Goal: Transaction & Acquisition: Obtain resource

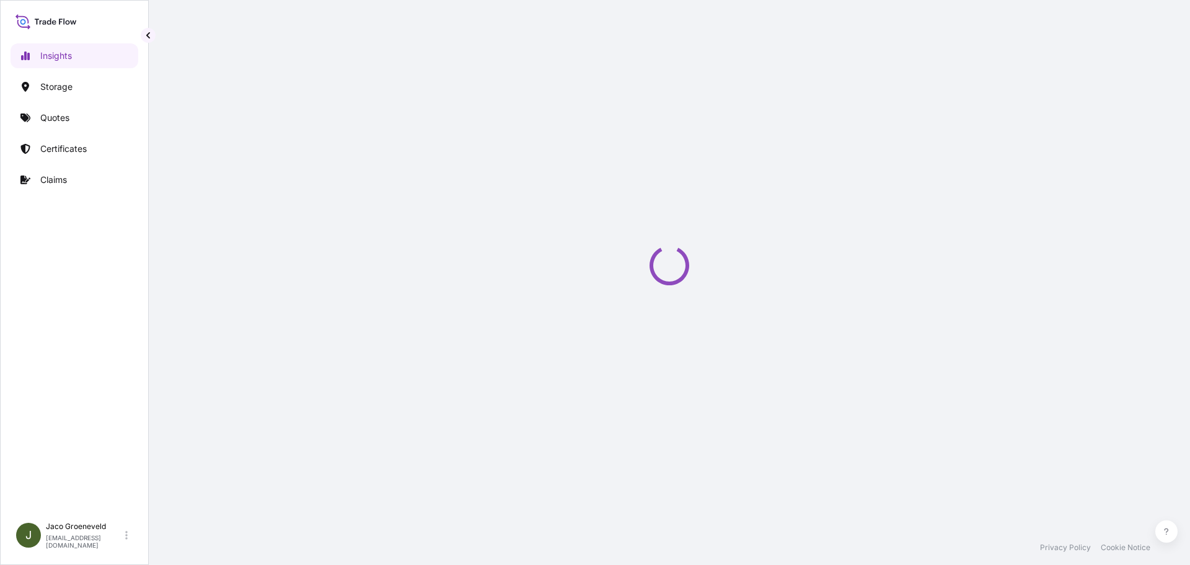
select select "2025"
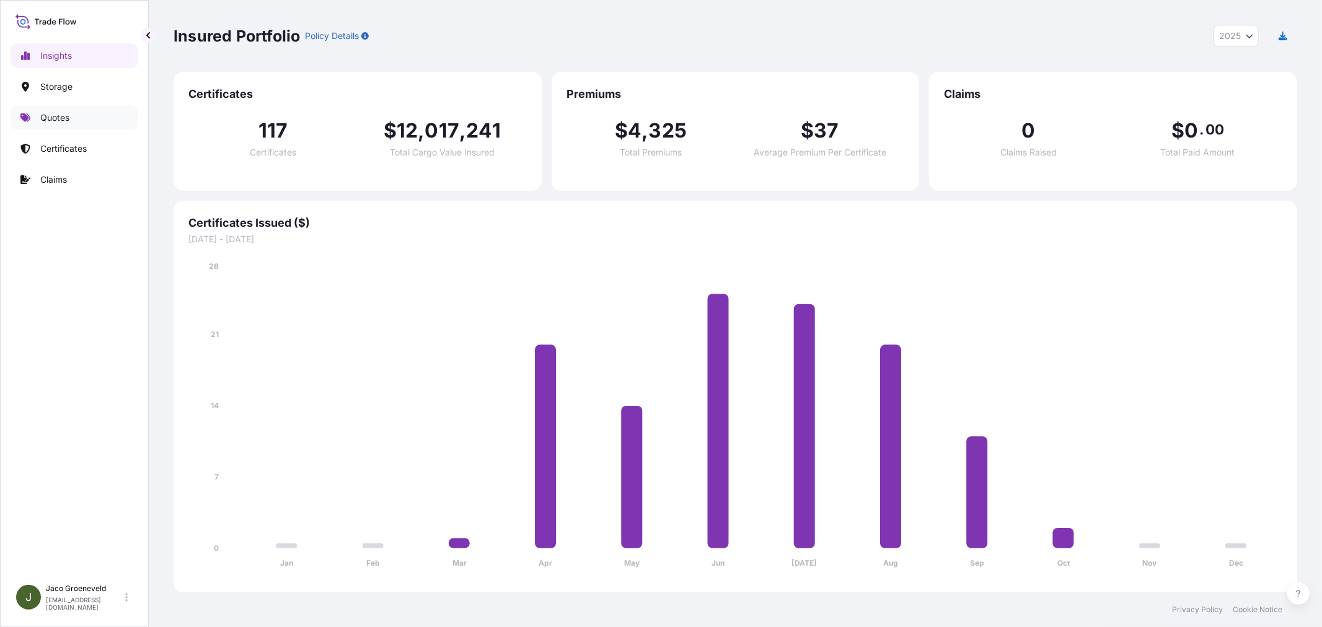
click at [66, 120] on p "Quotes" at bounding box center [54, 118] width 29 height 12
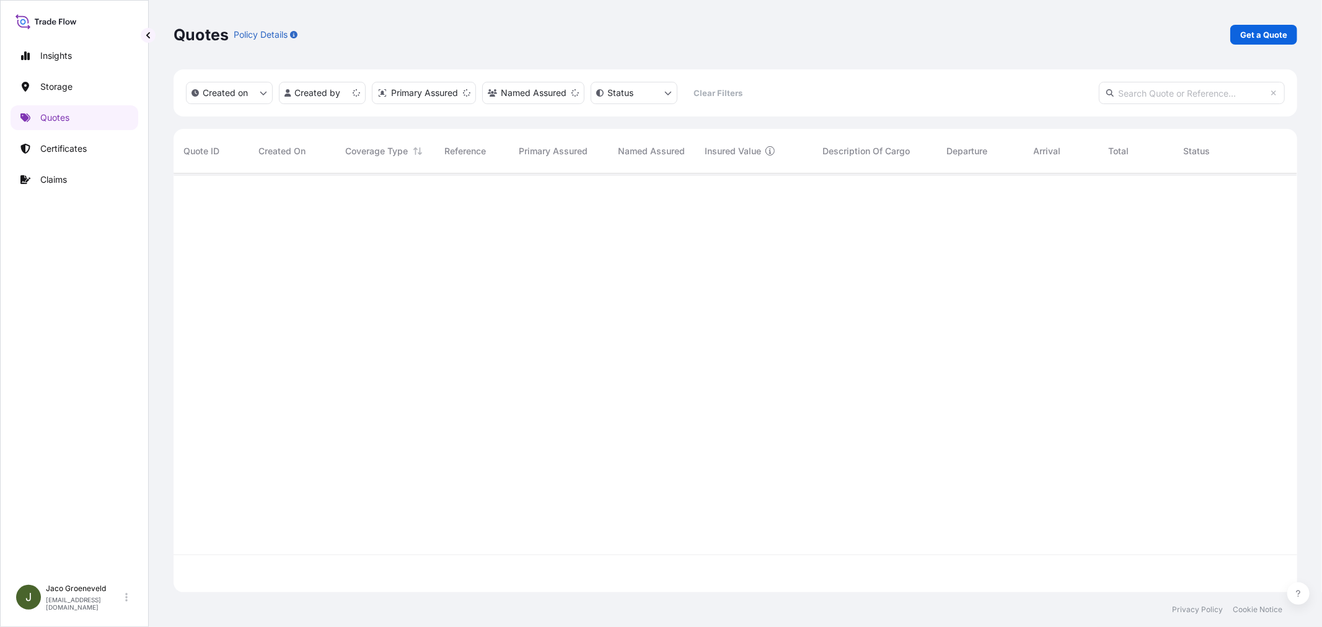
scroll to position [416, 1113]
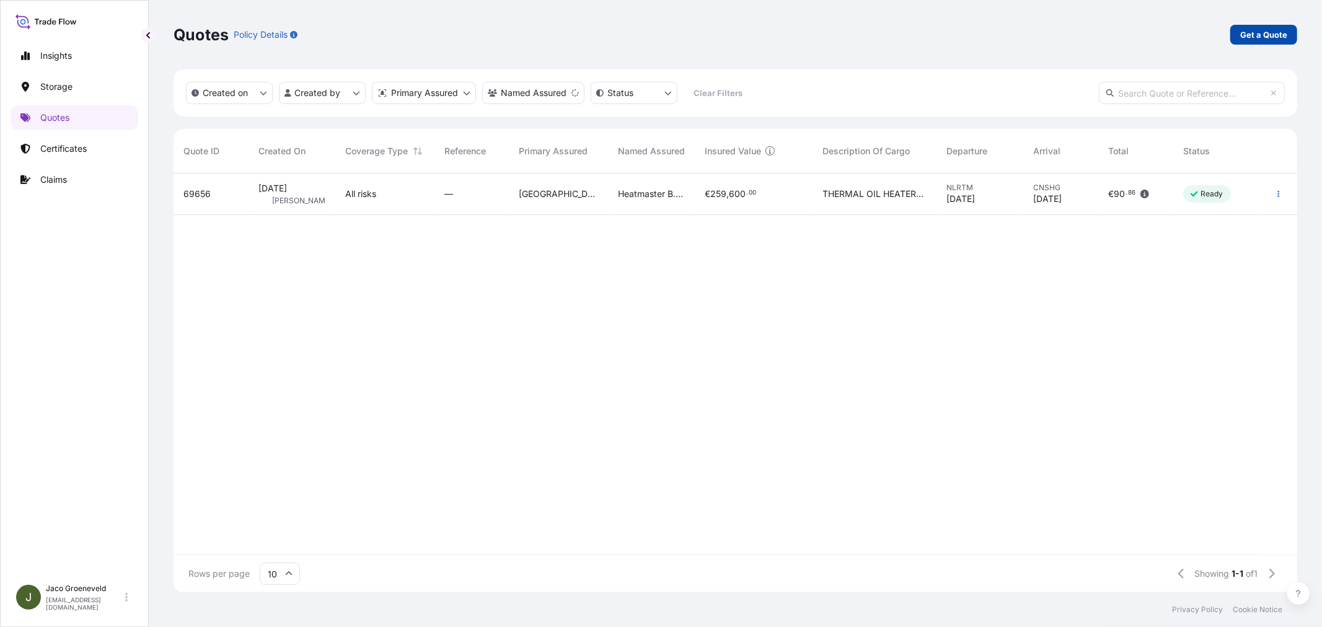
click at [1189, 35] on p "Get a Quote" at bounding box center [1263, 35] width 47 height 12
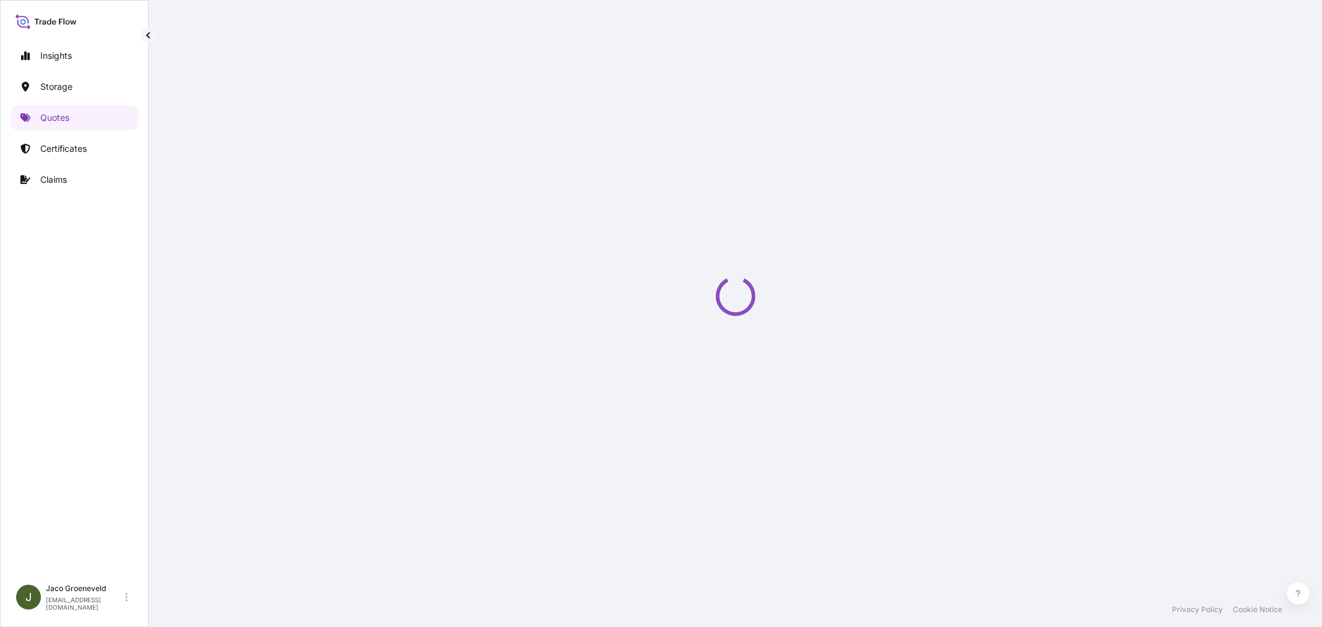
scroll to position [20, 0]
select select "Water"
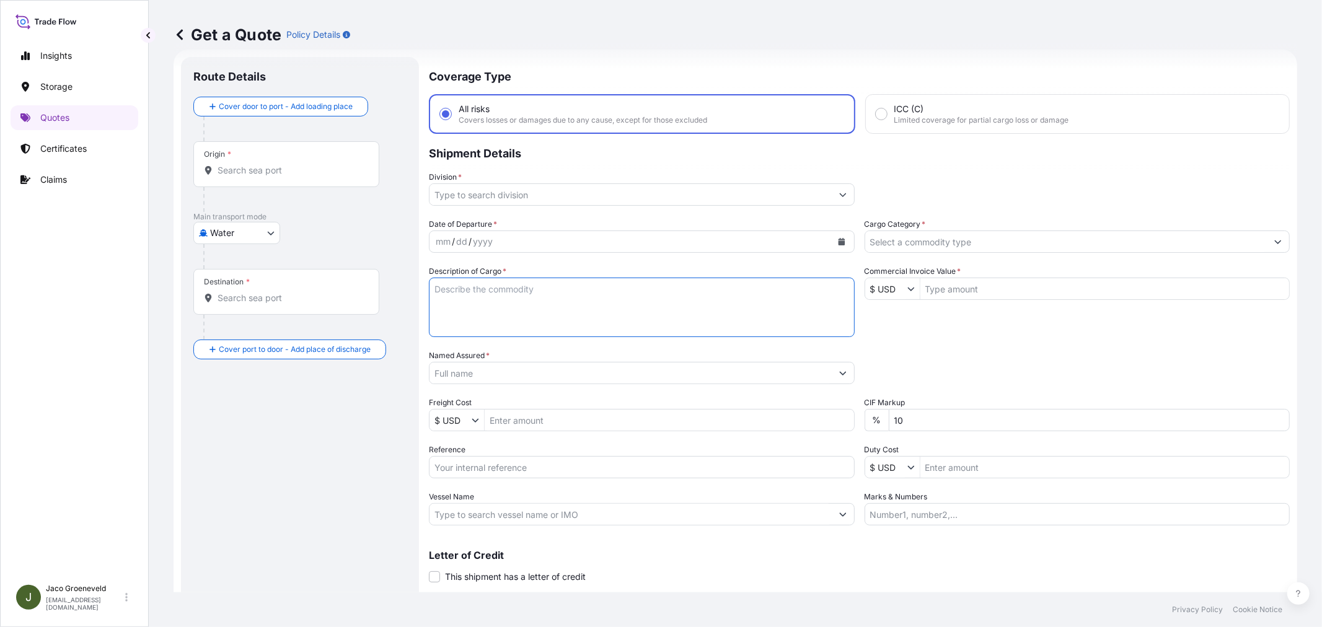
click at [537, 302] on textarea "Description of Cargo *" at bounding box center [642, 307] width 426 height 59
paste textarea "18 PALLETS BROXO 6-15 PROFESSIONAL SALT, 25KG PE BAG, 49 BAGS ON INDUSTRIAL PAL…"
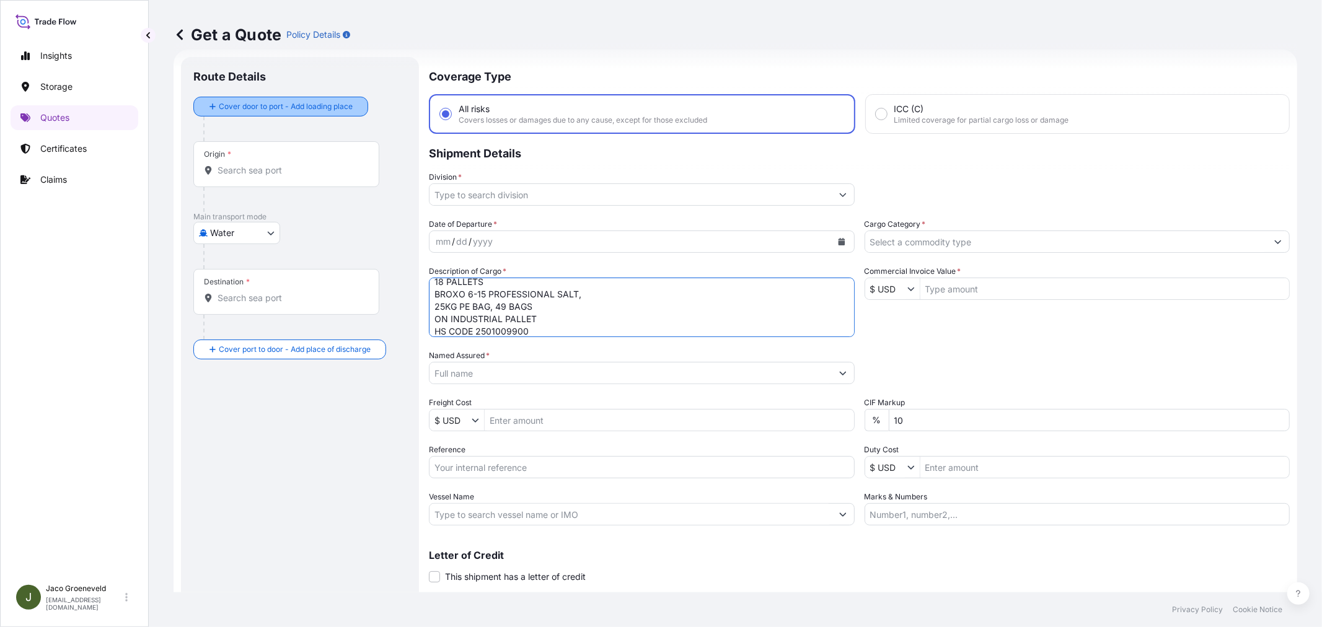
type textarea "1X CONTAINER 18 PALLETS BROXO 6-15 PROFESSIONAL SALT, 25KG PE BAG, 49 BAGS ON I…"
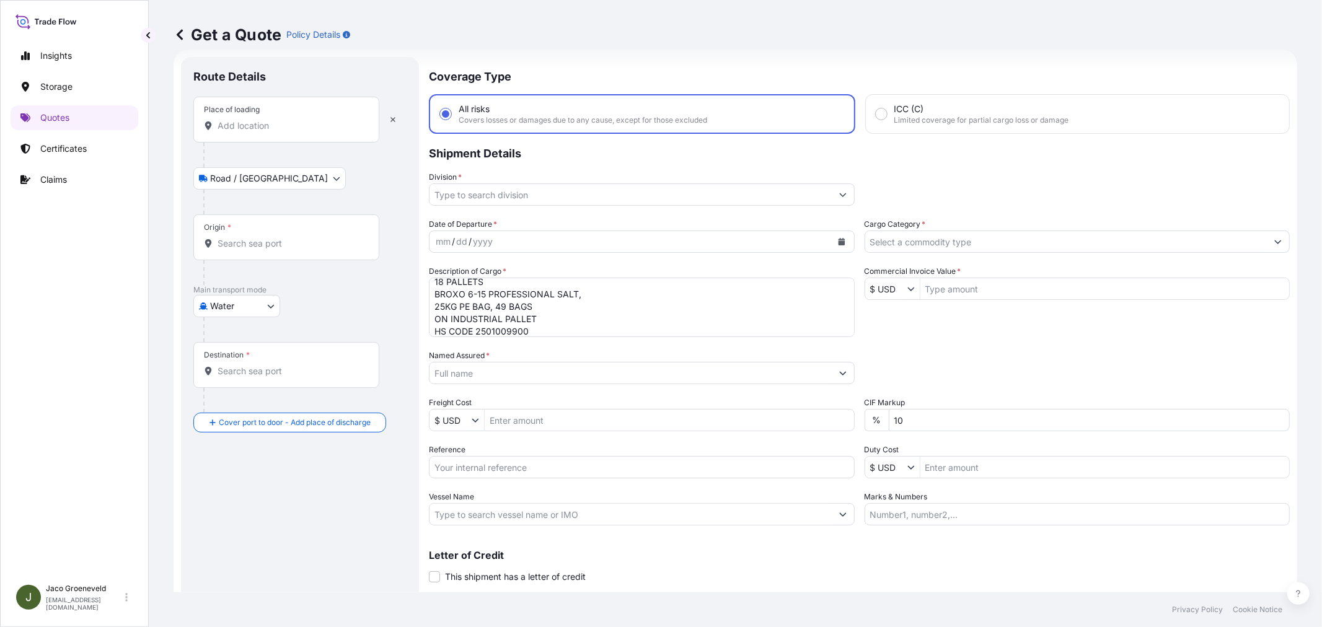
click at [242, 144] on div at bounding box center [304, 155] width 203 height 25
click at [230, 122] on input "Place of loading" at bounding box center [291, 126] width 146 height 12
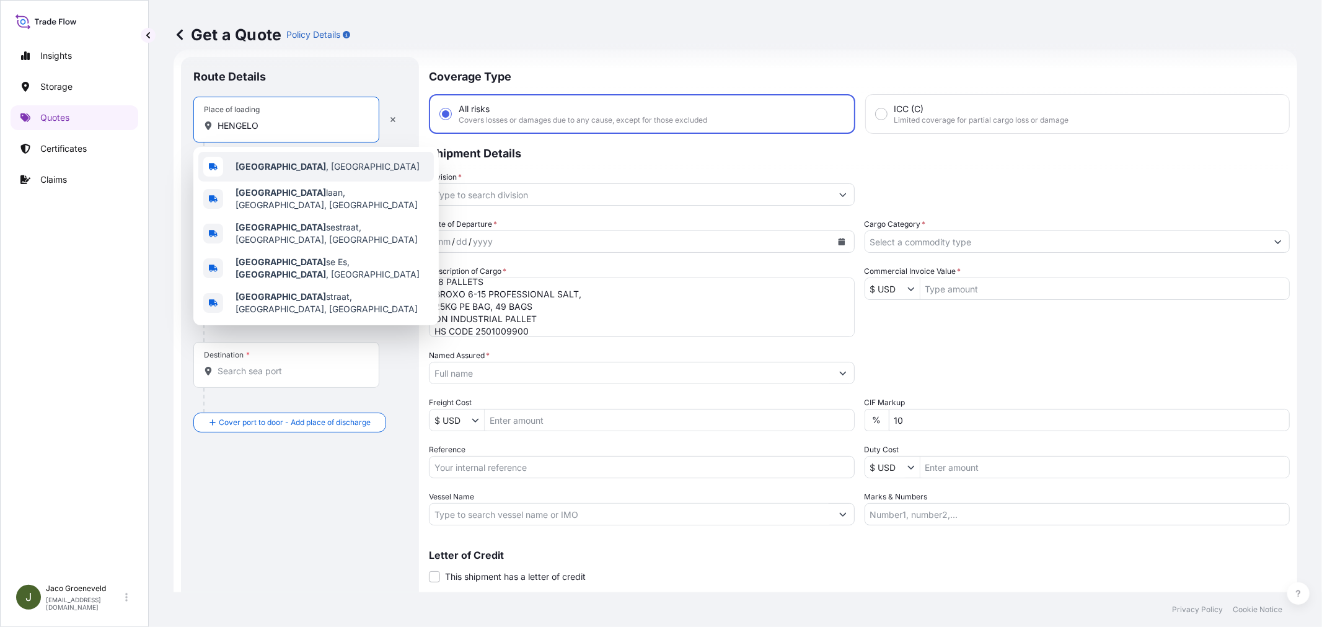
click at [274, 163] on span "[GEOGRAPHIC_DATA] , [GEOGRAPHIC_DATA]" at bounding box center [327, 166] width 184 height 12
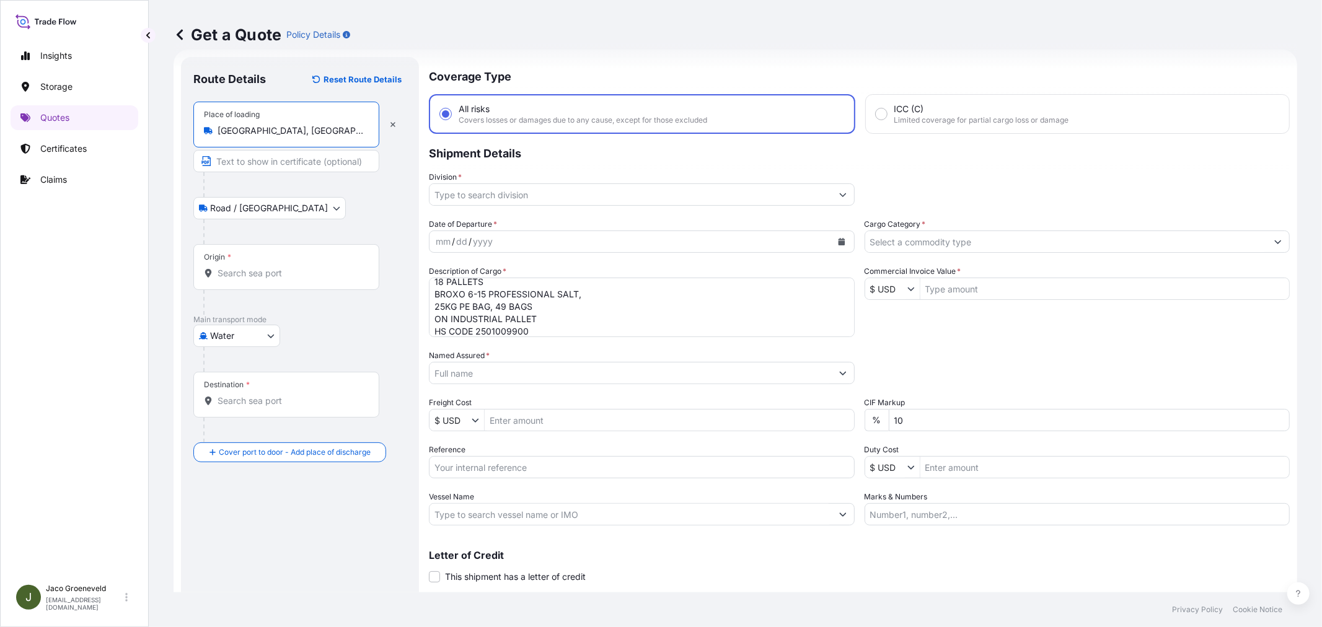
type input "[GEOGRAPHIC_DATA], [GEOGRAPHIC_DATA]"
click at [252, 270] on input "Origin *" at bounding box center [293, 273] width 151 height 12
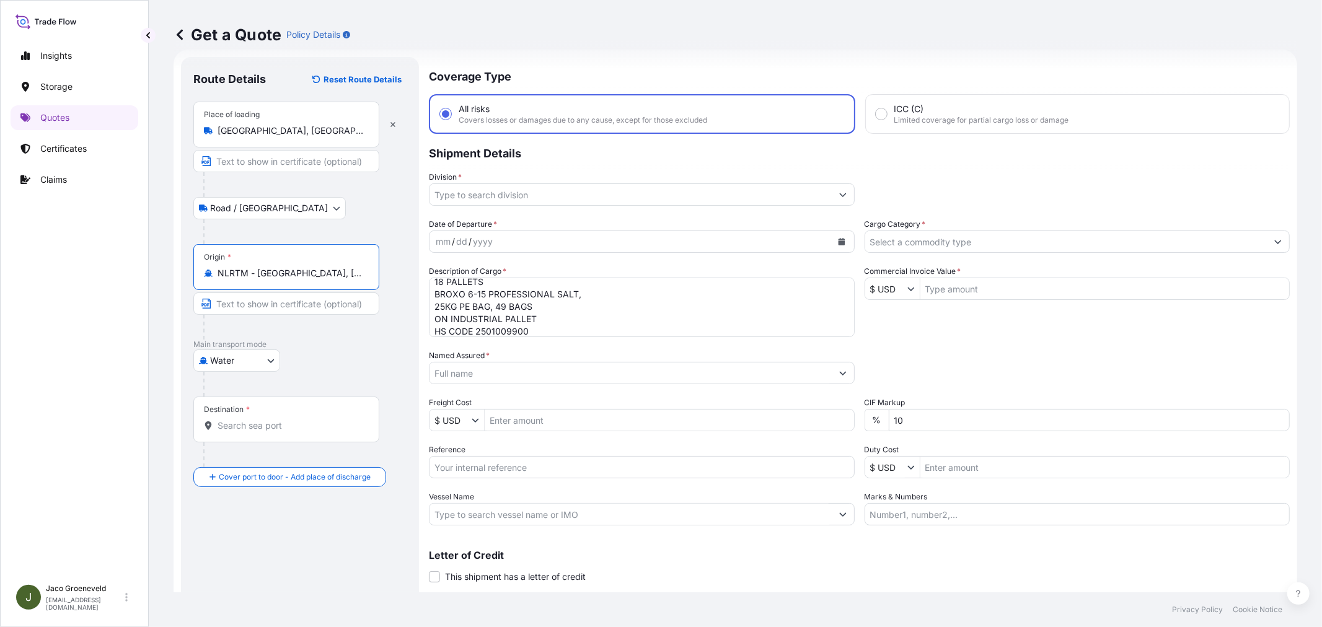
type input "NLRTM - [GEOGRAPHIC_DATA], [GEOGRAPHIC_DATA]"
click at [312, 312] on b "NLRTM - [GEOGRAPHIC_DATA], [GEOGRAPHIC_DATA]" at bounding box center [301, 316] width 133 height 23
click at [304, 431] on input "Destination *" at bounding box center [291, 426] width 146 height 12
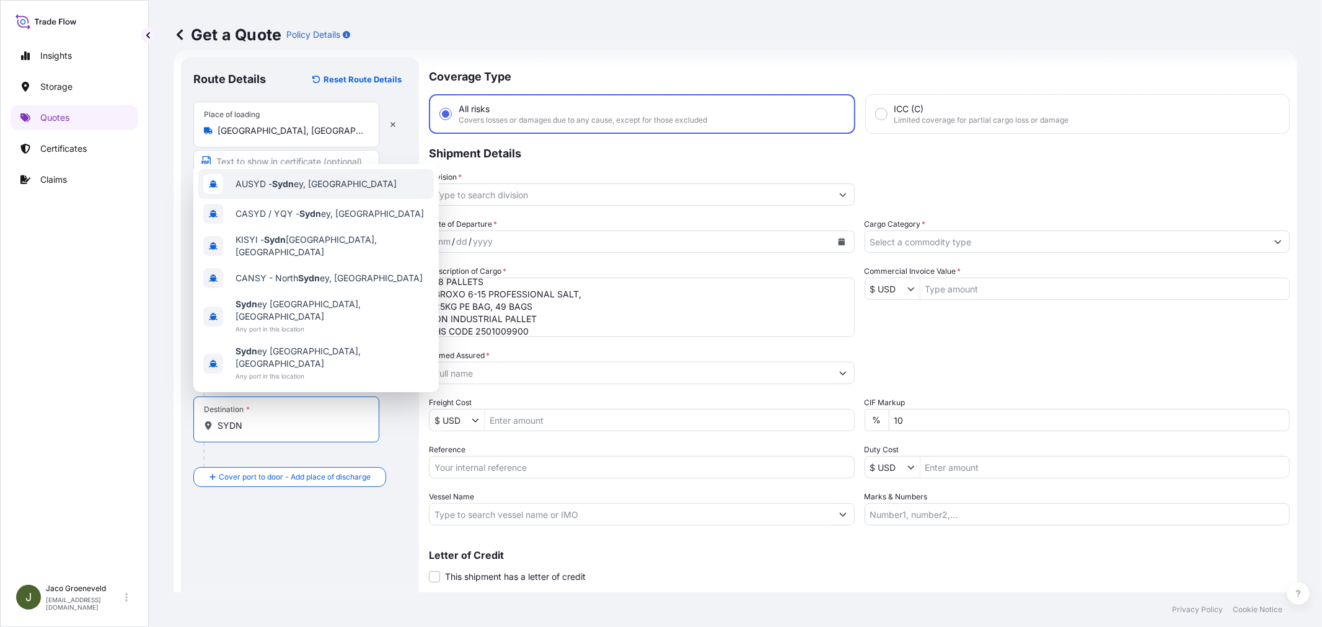
click at [320, 190] on span "AUSYD - [GEOGRAPHIC_DATA], [GEOGRAPHIC_DATA]" at bounding box center [315, 184] width 161 height 12
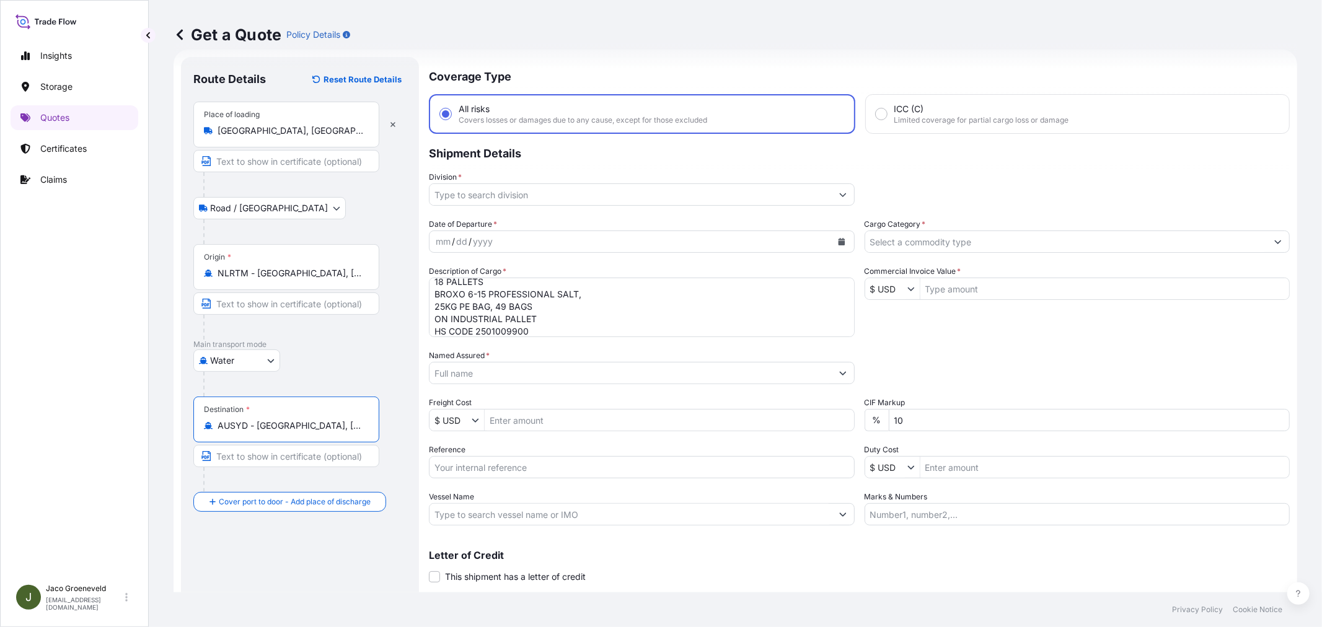
type input "AUSYD - [GEOGRAPHIC_DATA], [GEOGRAPHIC_DATA]"
click at [534, 195] on input "Division *" at bounding box center [630, 194] width 402 height 22
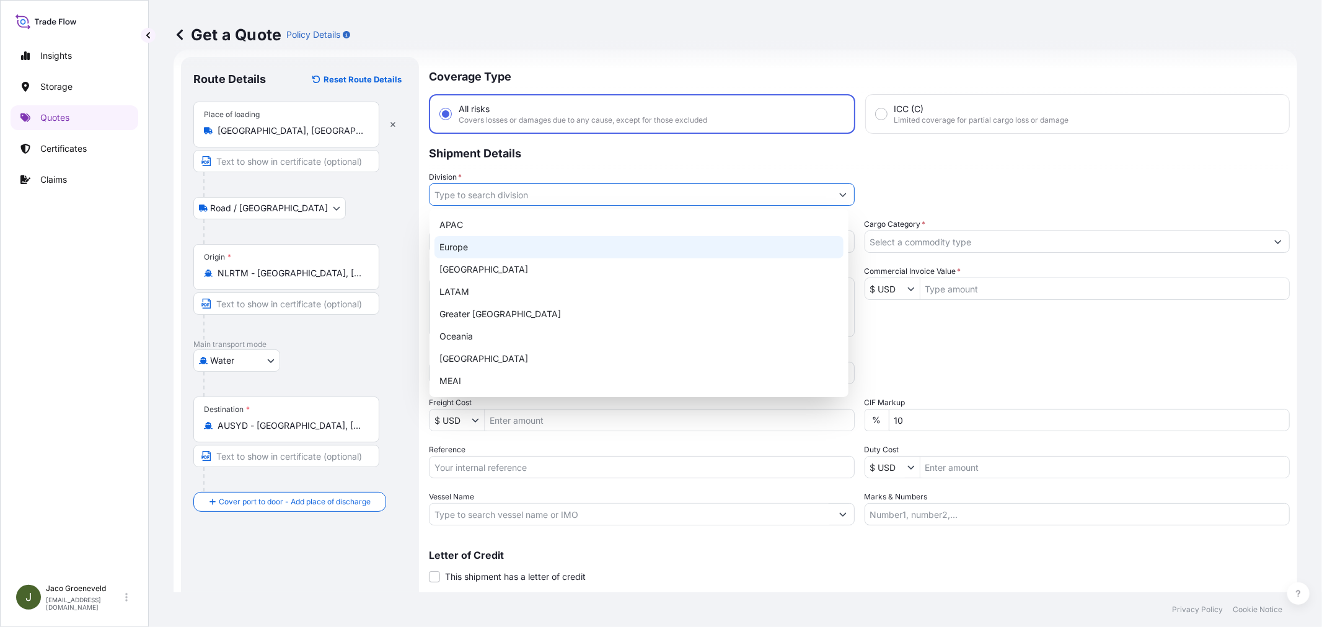
click at [494, 250] on div "Europe" at bounding box center [638, 247] width 409 height 22
type input "Europe"
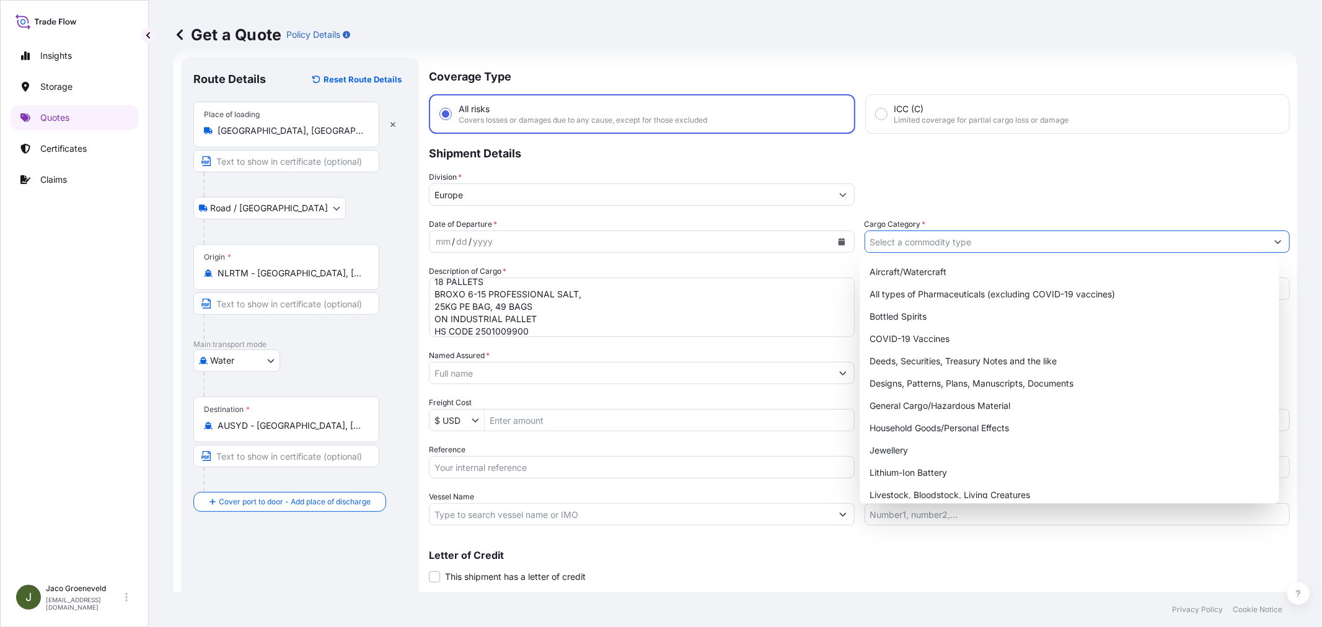
click at [918, 240] on input "Cargo Category *" at bounding box center [1066, 242] width 402 height 22
click at [987, 403] on div "General Cargo/Hazardous Material" at bounding box center [1068, 406] width 409 height 22
type input "General Cargo/Hazardous Material"
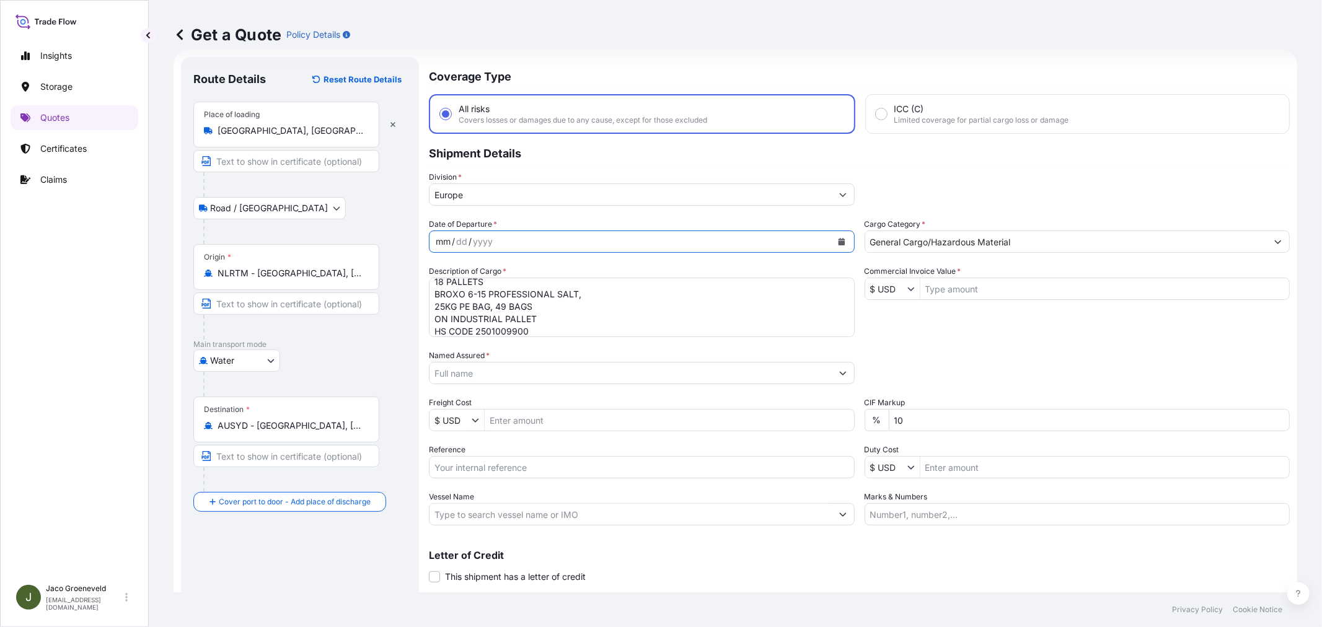
click at [586, 239] on div "mm / dd / yyyy" at bounding box center [630, 242] width 402 height 22
click at [838, 240] on icon "Calendar" at bounding box center [841, 241] width 7 height 7
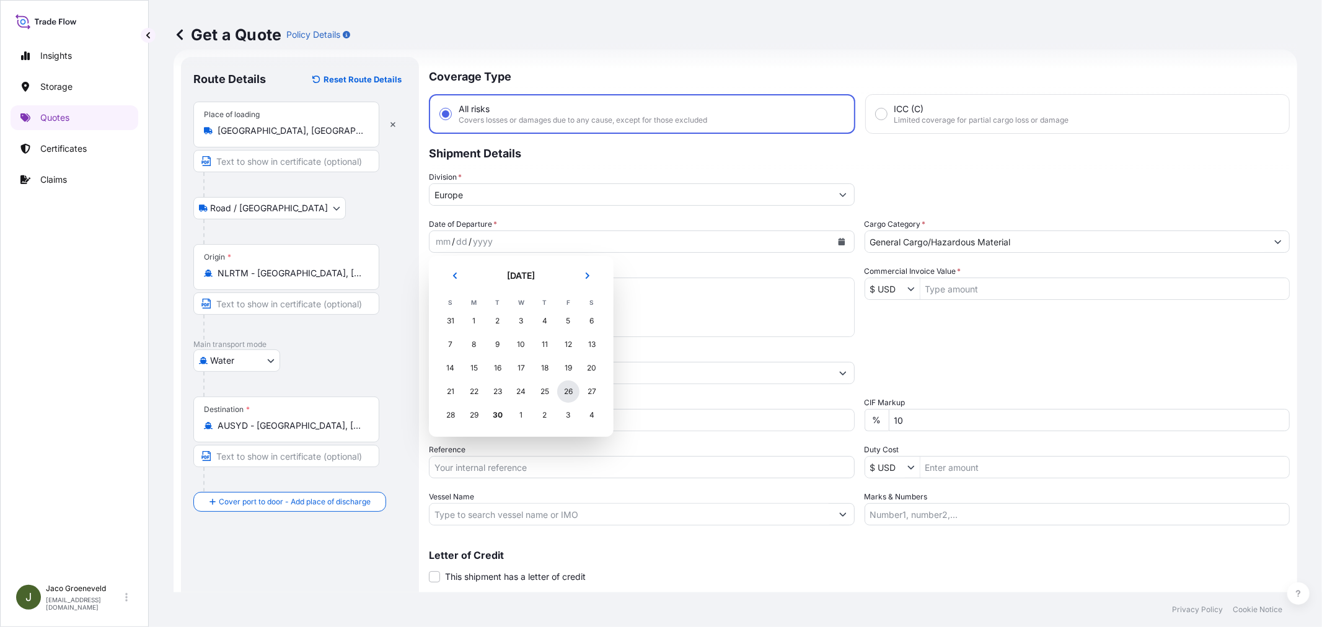
click at [569, 397] on div "26" at bounding box center [568, 391] width 22 height 22
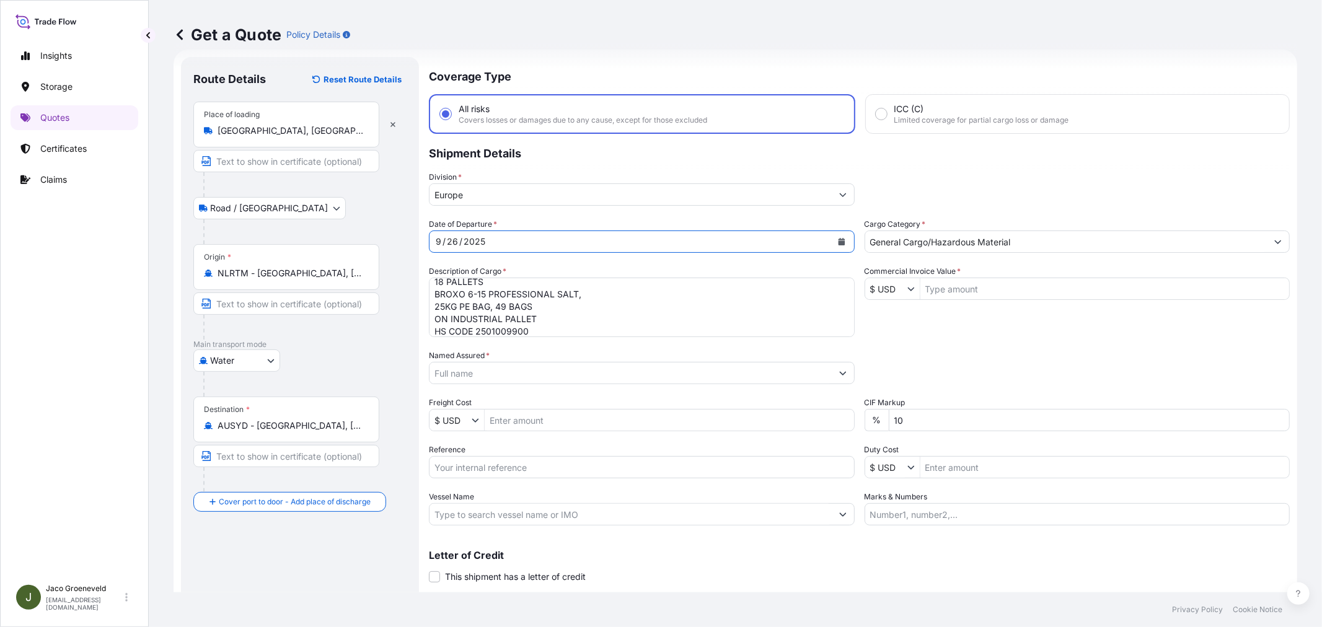
click at [1045, 333] on div "Date of Departure * [DATE] Cargo Category * General Cargo/Hazardous Material De…" at bounding box center [859, 371] width 861 height 307
click at [897, 285] on input "$ USD" at bounding box center [886, 289] width 42 height 22
click at [890, 318] on div "€ EUR" at bounding box center [902, 316] width 81 height 22
type input "€ EUR"
click at [984, 275] on div "Commercial Invoice Value * € EUR" at bounding box center [1077, 282] width 426 height 35
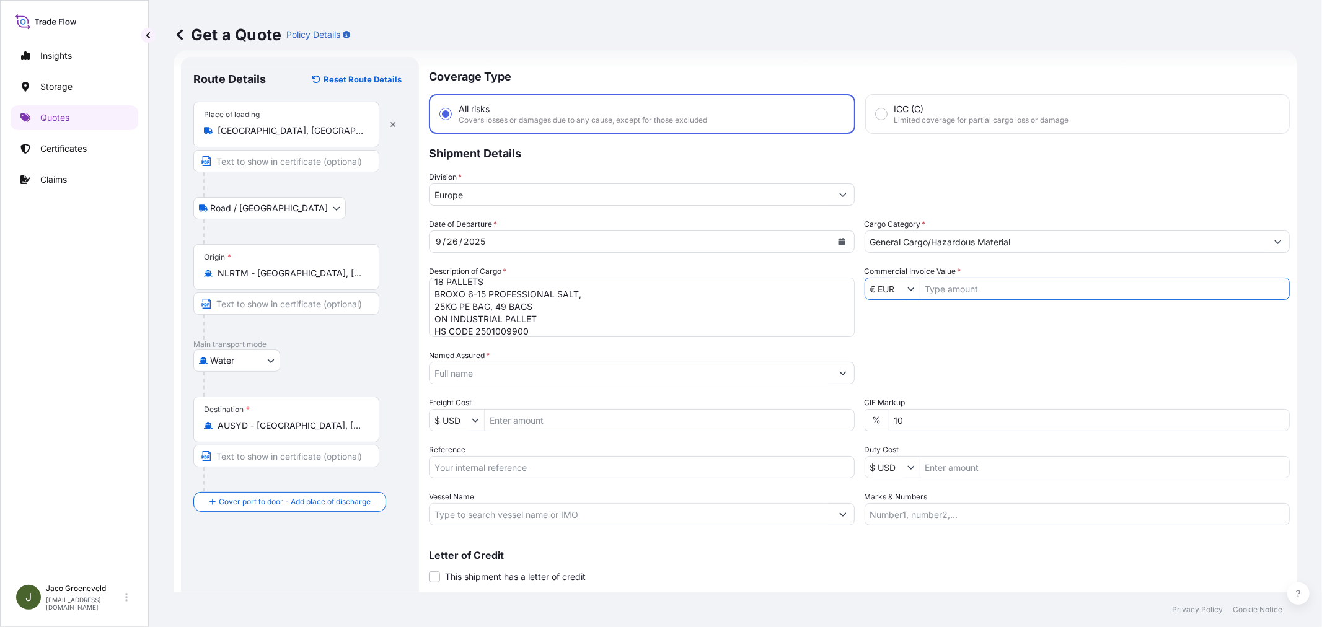
click at [983, 286] on input "Commercial Invoice Value *" at bounding box center [1104, 289] width 369 height 22
type input "7,386.75"
click at [943, 345] on div "Date of Departure * [DATE] Cargo Category * General Cargo/Hazardous Material De…" at bounding box center [859, 371] width 861 height 307
click at [630, 376] on input "Named Assured *" at bounding box center [627, 373] width 397 height 22
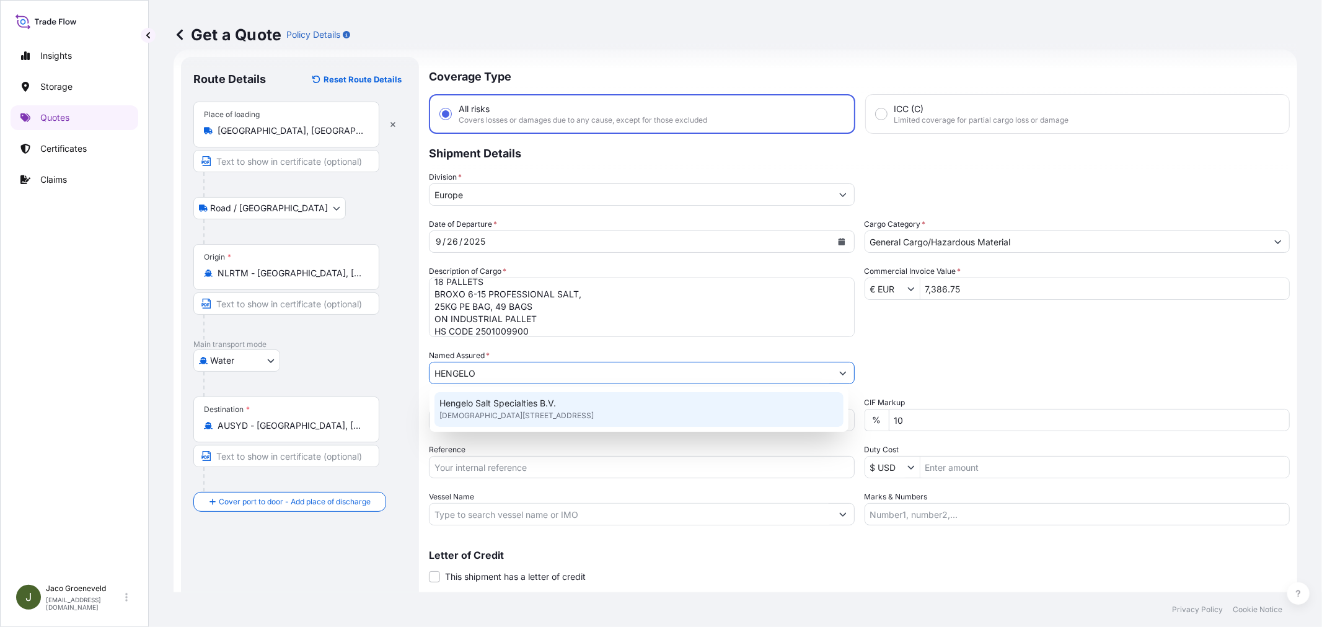
click at [519, 405] on span "Hengelo Salt Specialties B.V." at bounding box center [497, 403] width 116 height 12
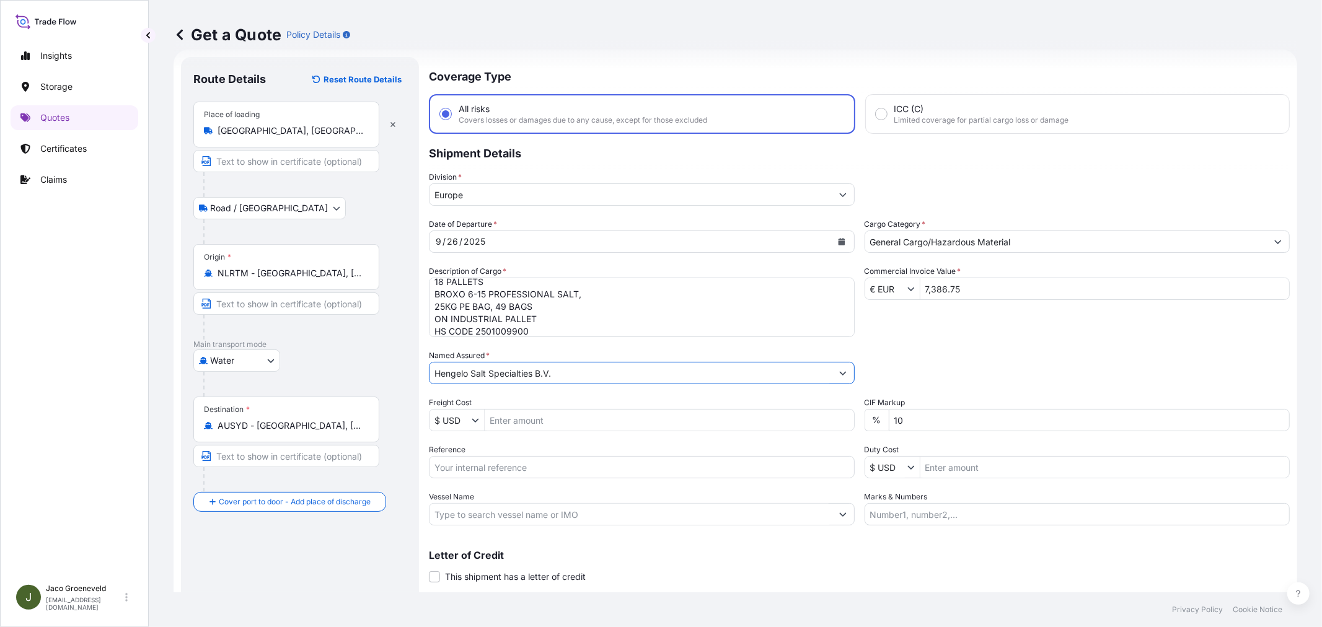
type input "Hengelo Salt Specialties B.V."
click at [996, 367] on div "Packing Category Type to search a container mode Please select a primary mode o…" at bounding box center [1077, 366] width 426 height 35
click at [511, 465] on input "Reference" at bounding box center [642, 467] width 426 height 22
click at [503, 468] on input "2607483" at bounding box center [642, 467] width 426 height 22
paste input "1265956522"
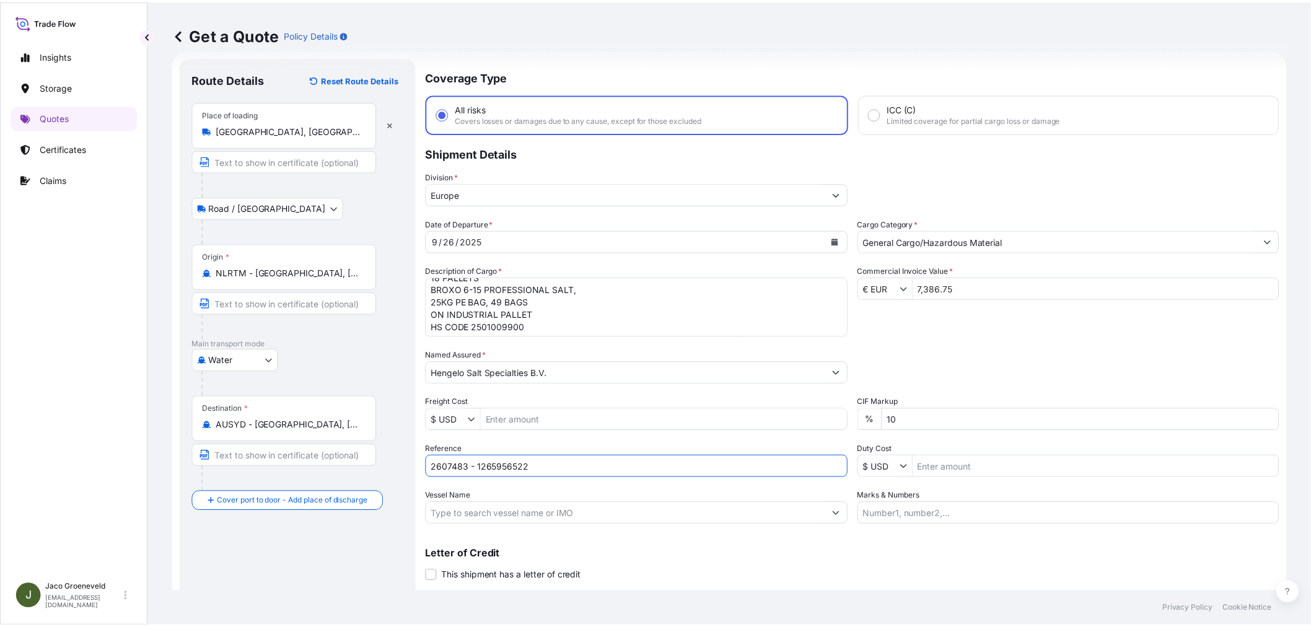
scroll to position [26, 0]
type input "2607483 - 1265956522"
click at [519, 513] on input "Vessel Name" at bounding box center [630, 514] width 402 height 22
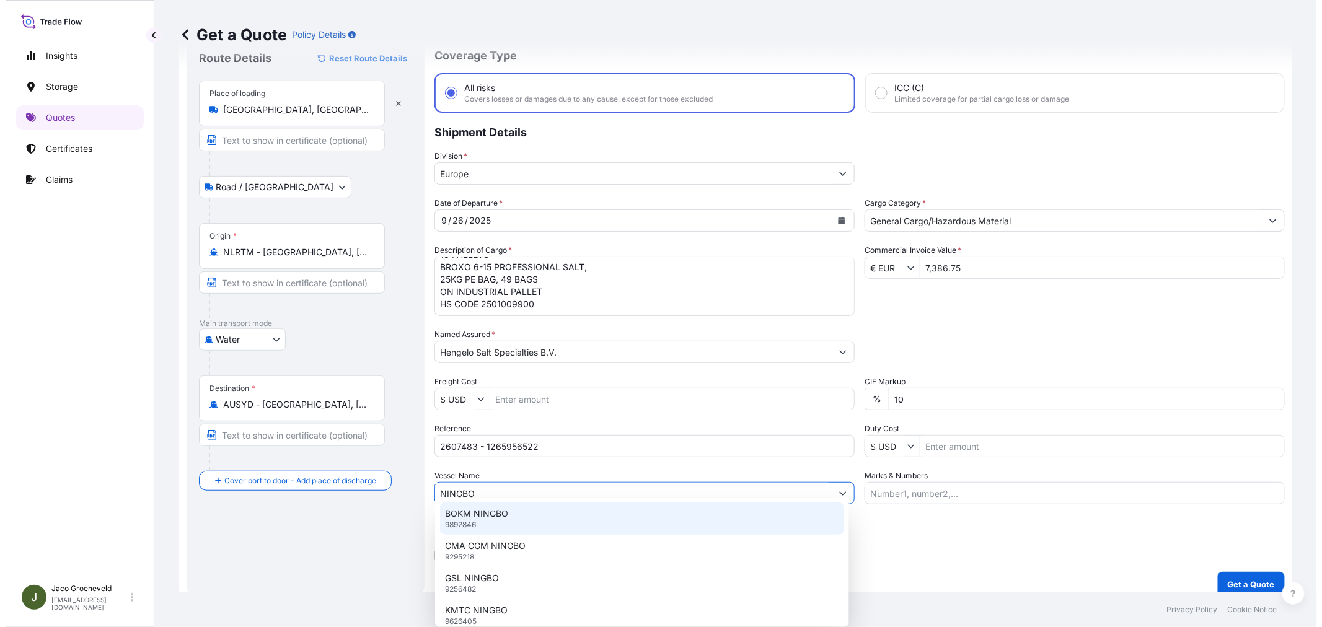
scroll to position [51, 0]
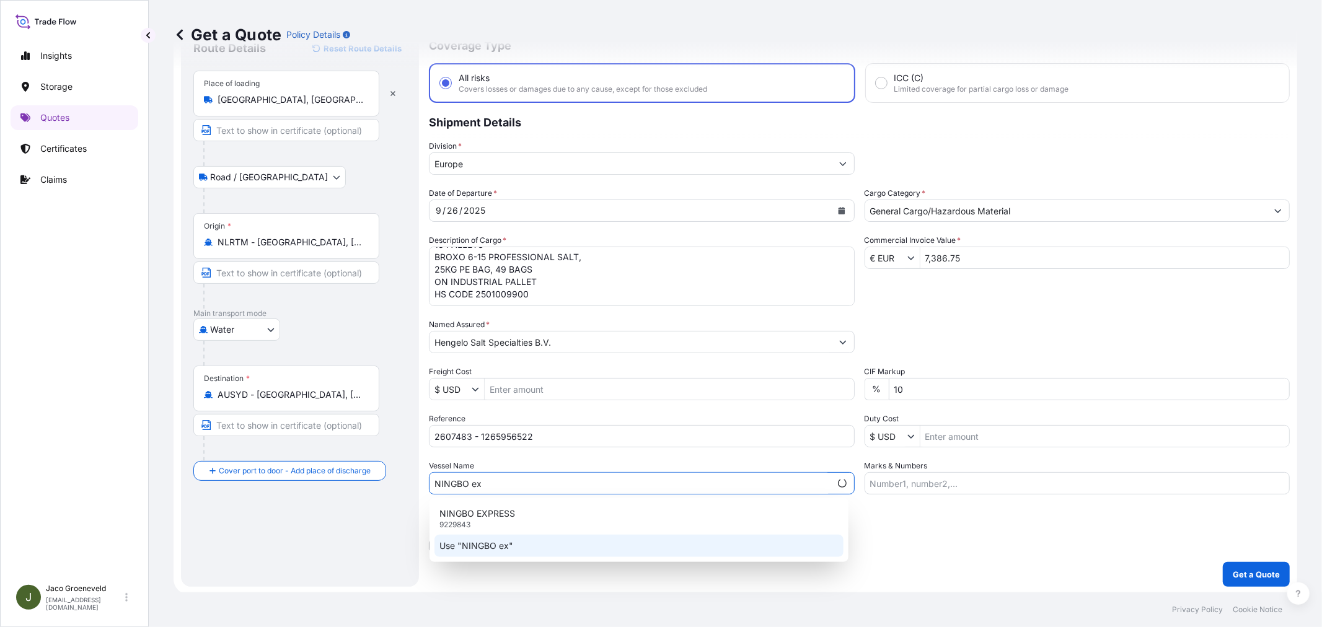
click at [475, 524] on div "NINGBO EXPRESS 9229843" at bounding box center [638, 519] width 409 height 32
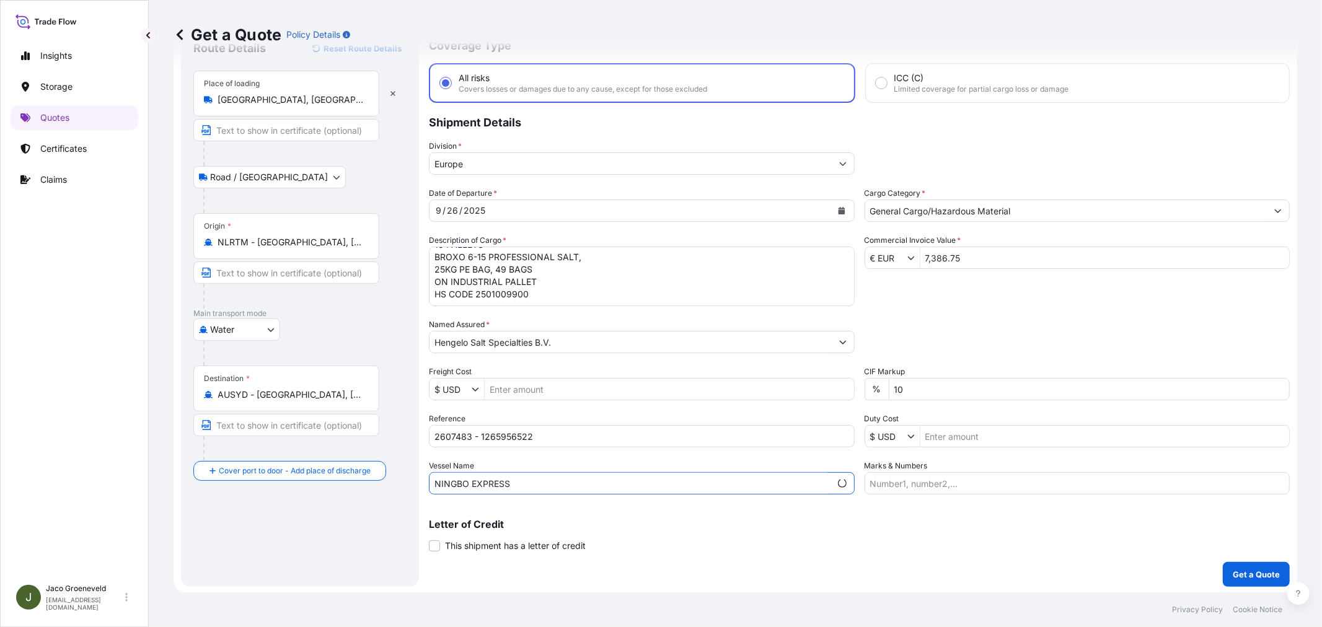
type input "NINGBO EXPRESS"
click at [980, 540] on div "Letter of Credit This shipment has a letter of credit Letter of credit * Letter…" at bounding box center [859, 535] width 861 height 33
click at [1189, 564] on p "Get a Quote" at bounding box center [1256, 574] width 47 height 12
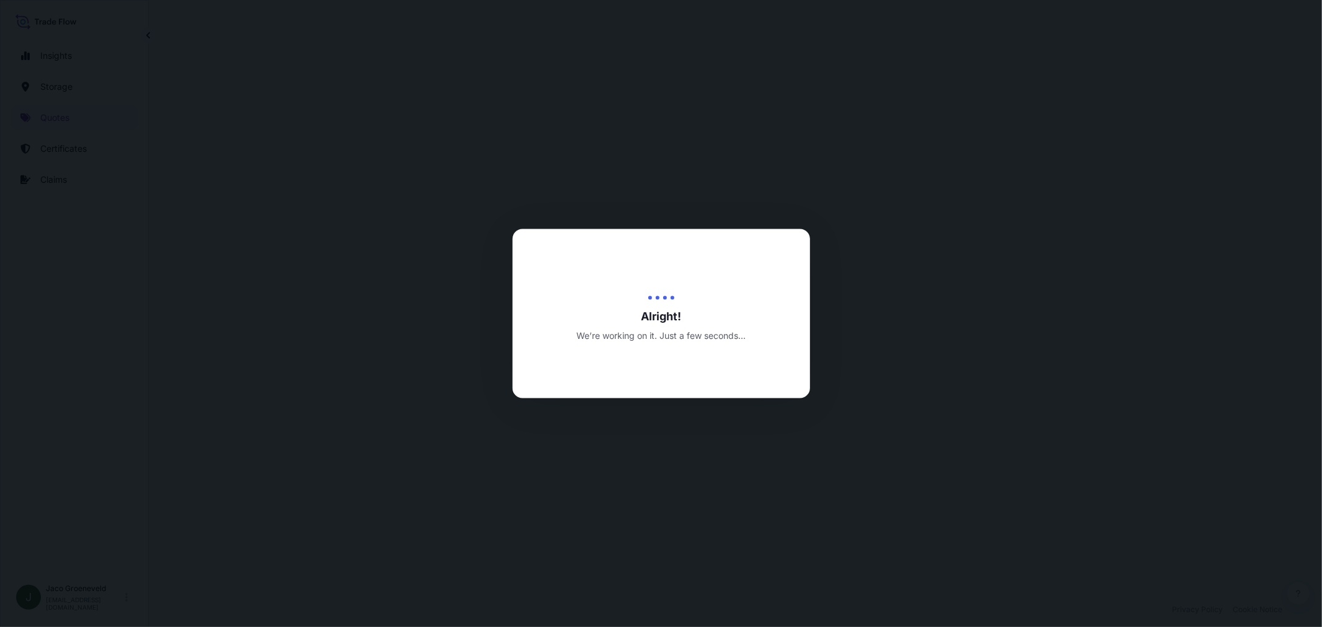
select select "Road / [GEOGRAPHIC_DATA]"
select select "Water"
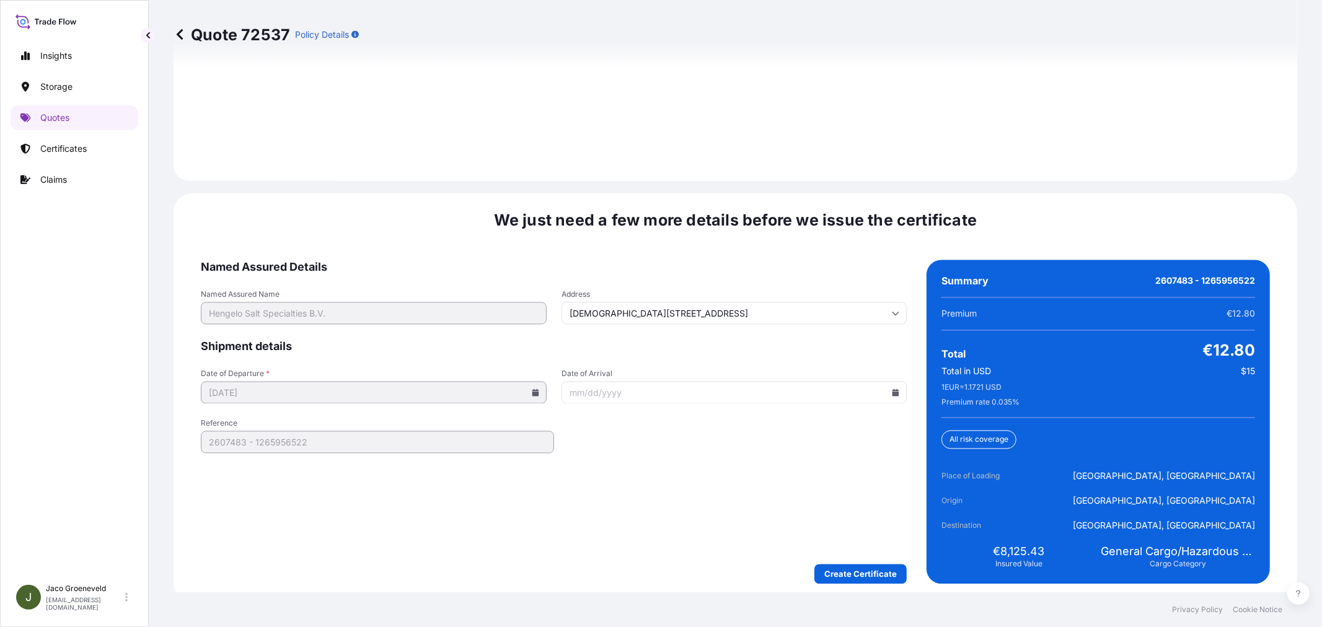
scroll to position [1821, 0]
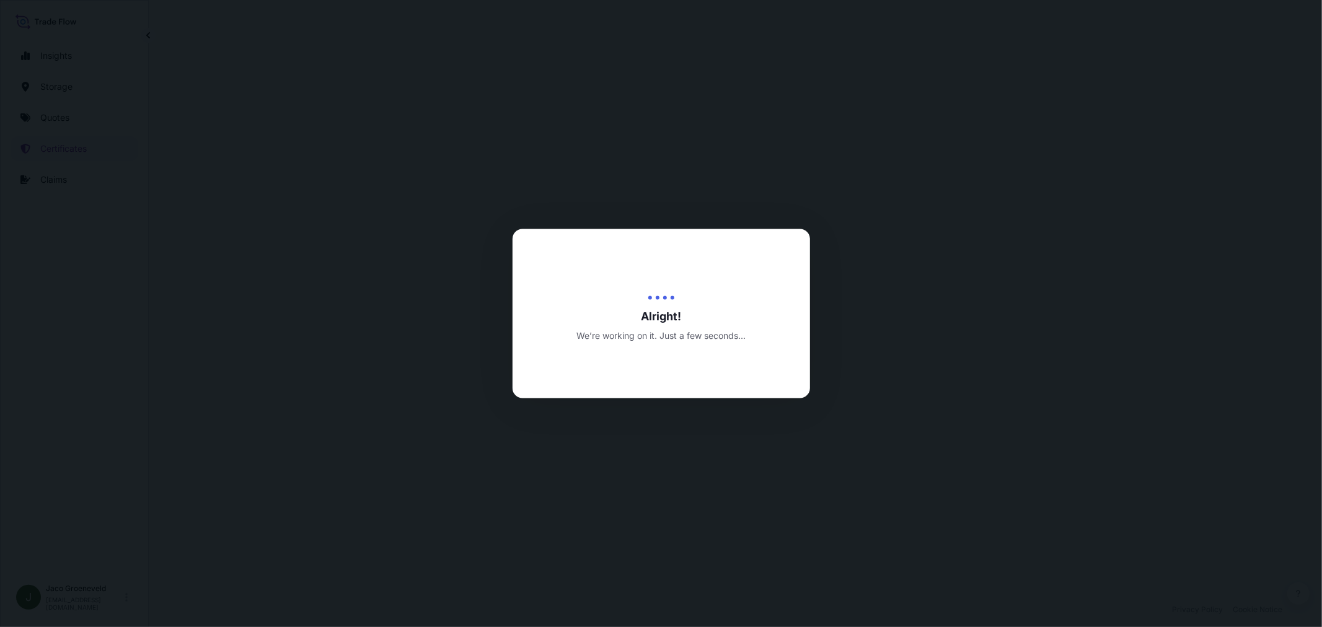
drag, startPoint x: 773, startPoint y: 462, endPoint x: 760, endPoint y: 454, distance: 14.8
click at [771, 459] on div at bounding box center [661, 313] width 1322 height 627
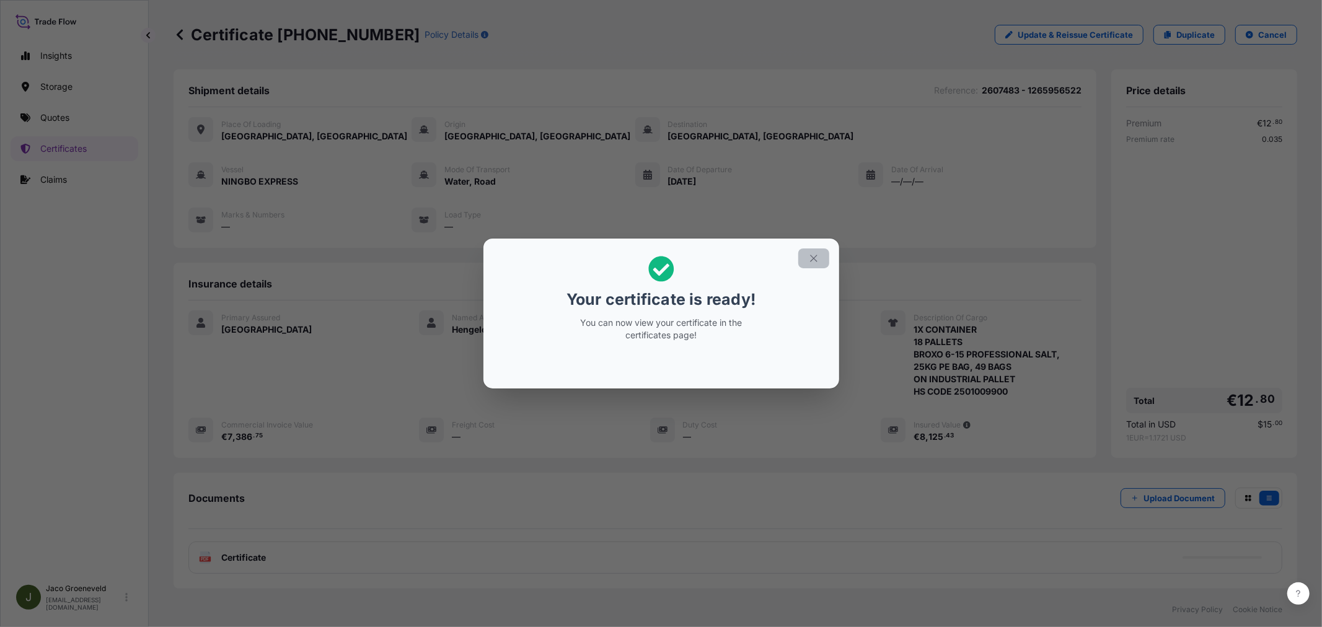
click at [812, 255] on icon "button" at bounding box center [813, 258] width 11 height 11
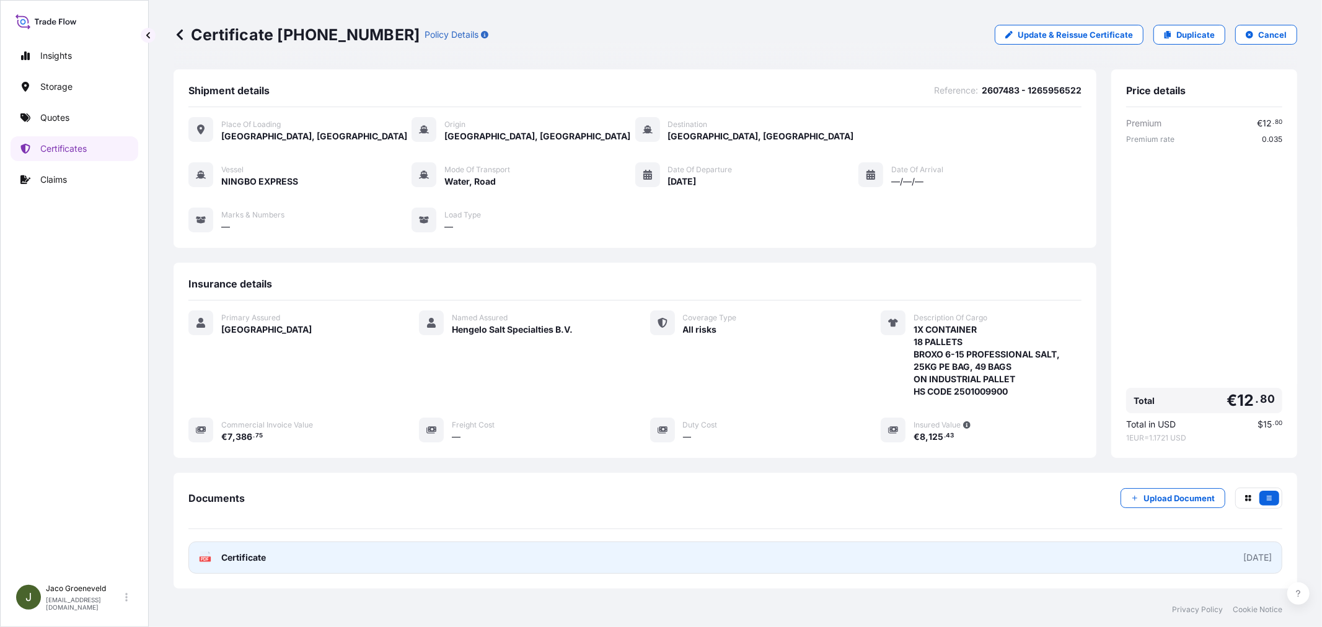
click at [213, 564] on div "PDF Certificate" at bounding box center [232, 557] width 67 height 12
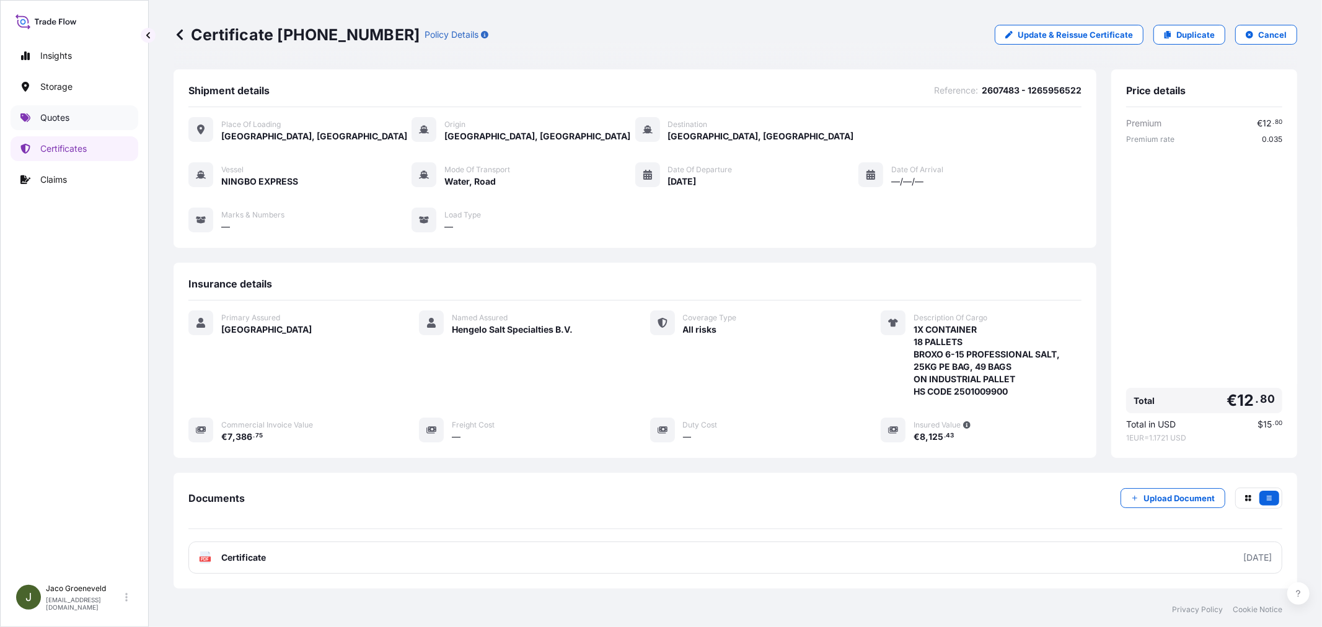
click at [47, 119] on p "Quotes" at bounding box center [54, 118] width 29 height 12
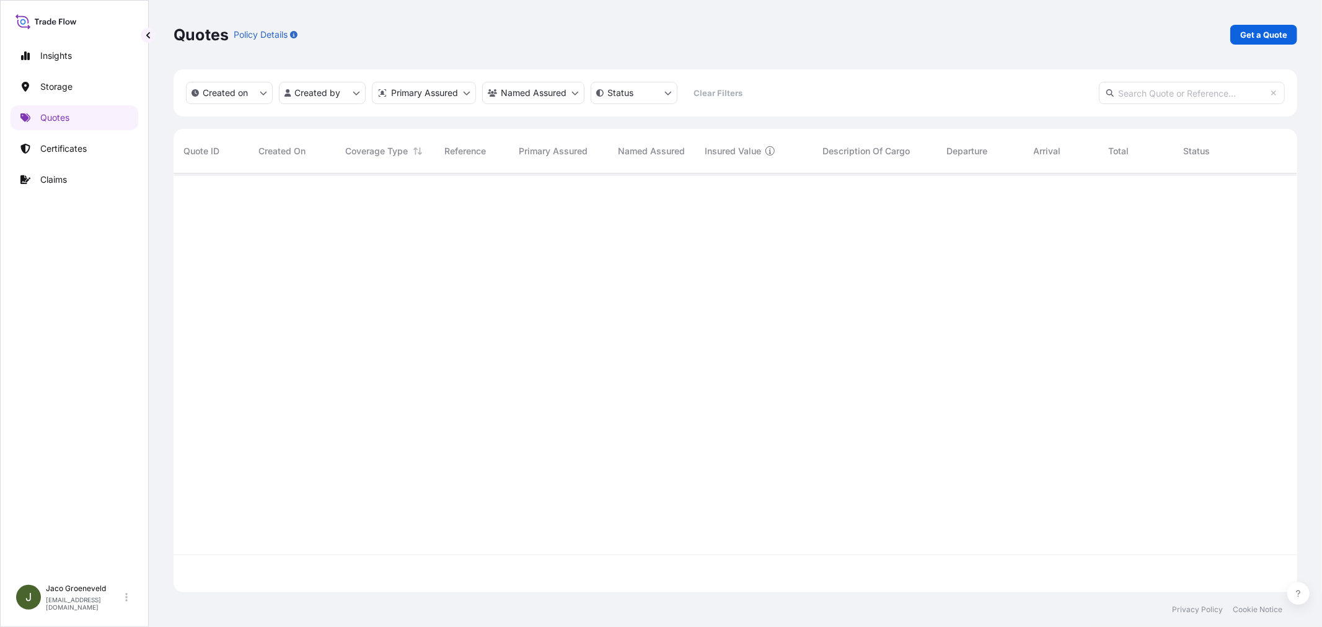
scroll to position [416, 1113]
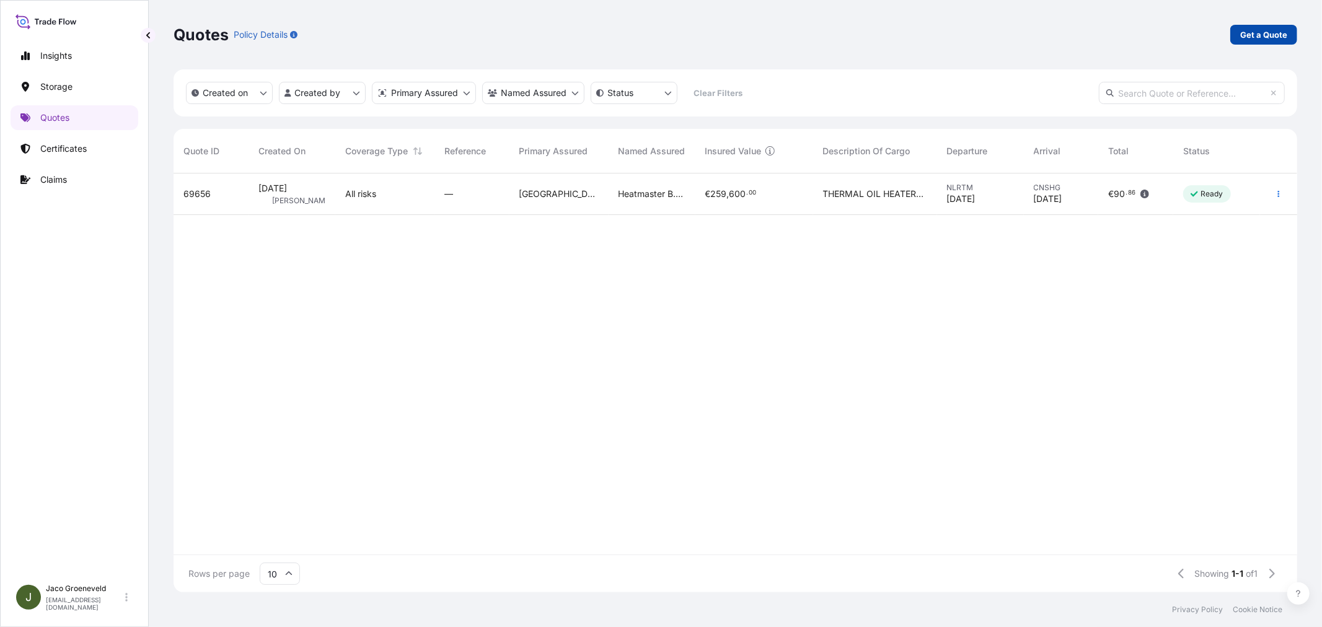
click at [1189, 33] on p "Get a Quote" at bounding box center [1263, 35] width 47 height 12
select select "Water"
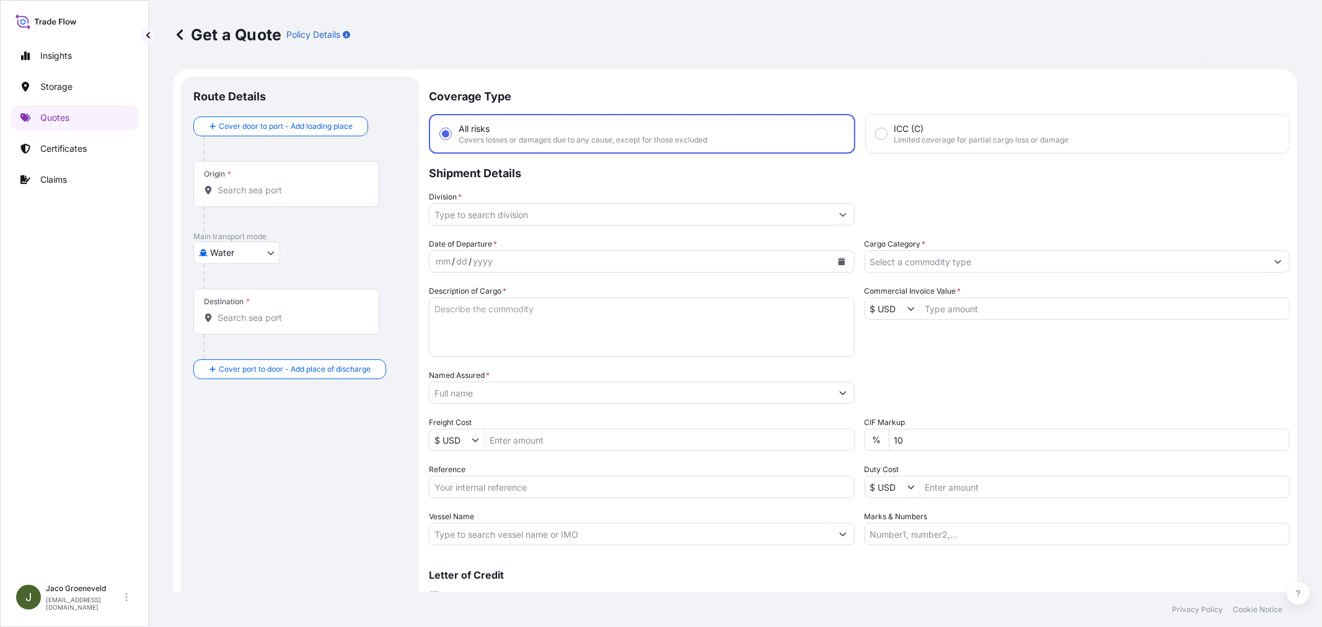
scroll to position [20, 0]
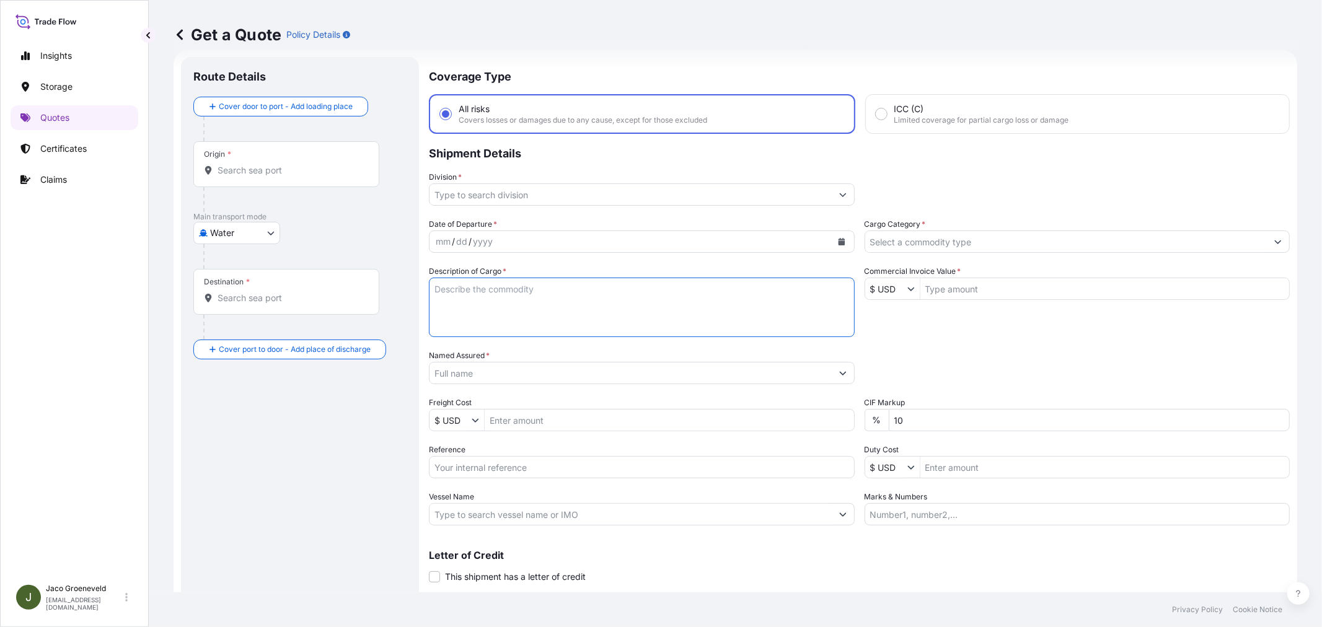
drag, startPoint x: 498, startPoint y: 304, endPoint x: 503, endPoint y: 299, distance: 6.6
click at [500, 302] on textarea "Description of Cargo *" at bounding box center [642, 307] width 426 height 59
paste textarea "PALLETS LOADED INTO 1 20' DRY HEAVY DUTY CONTAINER 18 PALLETS BROXO 6-15 PROFES…"
type textarea "1X CONTAINER PALLETS LOADED INTO 1 20' DRY HEAVY DUTY CONTAINER 18 PALLETS BROX…"
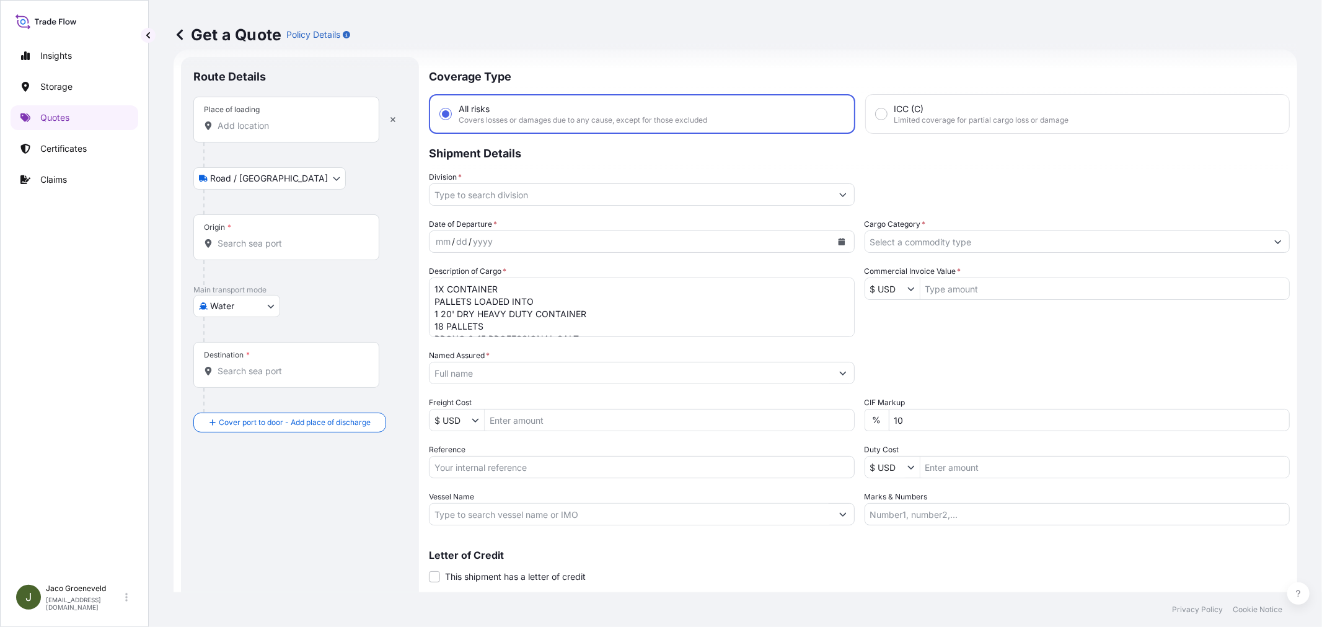
click at [249, 136] on div "Place of loading" at bounding box center [286, 120] width 186 height 46
click at [249, 132] on input "Place of loading" at bounding box center [291, 126] width 146 height 12
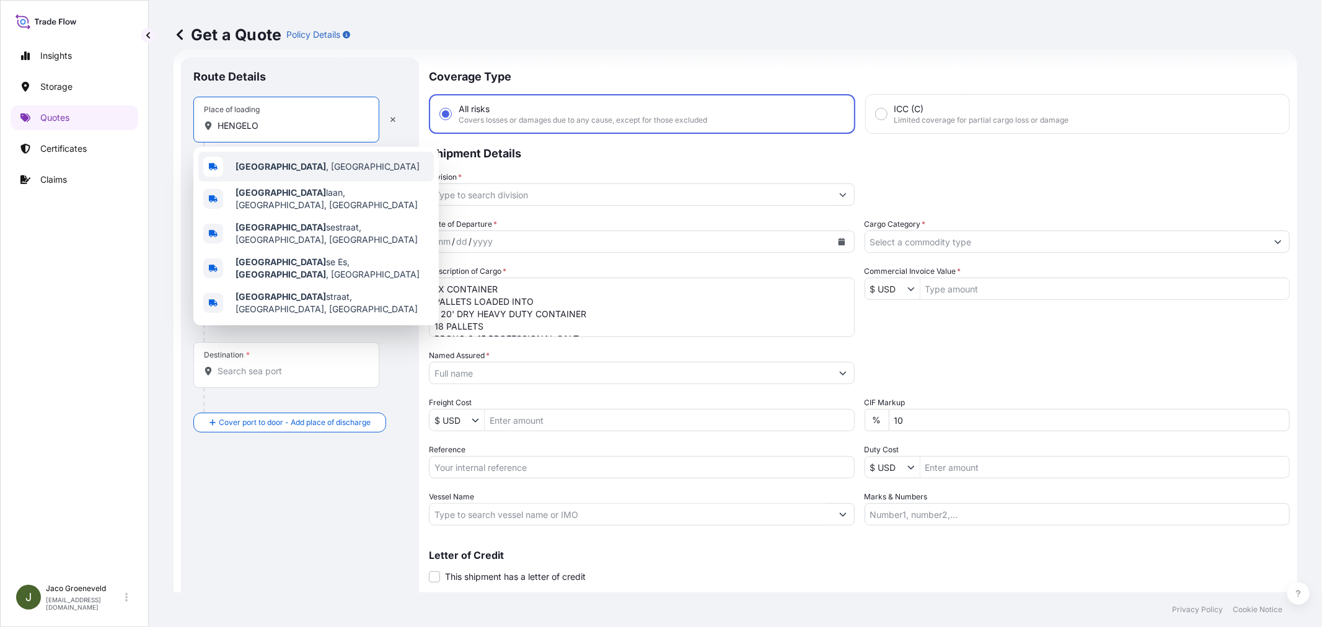
click at [239, 165] on b "[GEOGRAPHIC_DATA]" at bounding box center [280, 166] width 90 height 11
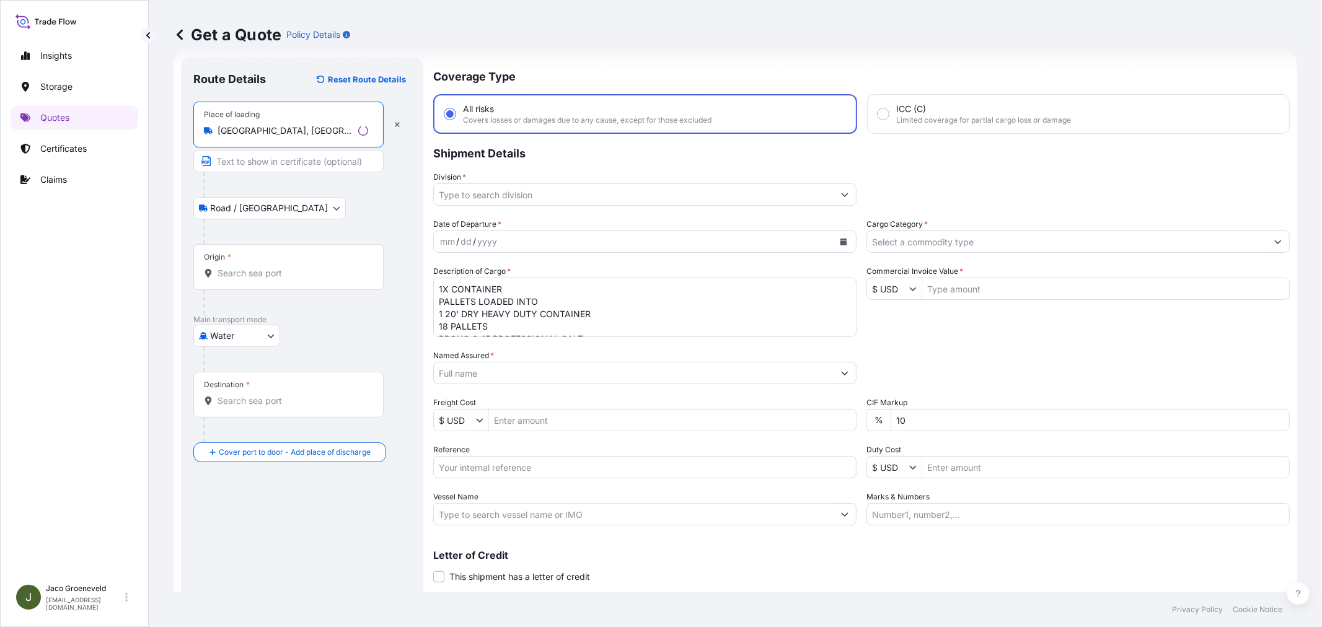
type input "[GEOGRAPHIC_DATA], [GEOGRAPHIC_DATA]"
click at [257, 268] on input "Origin *" at bounding box center [293, 273] width 151 height 12
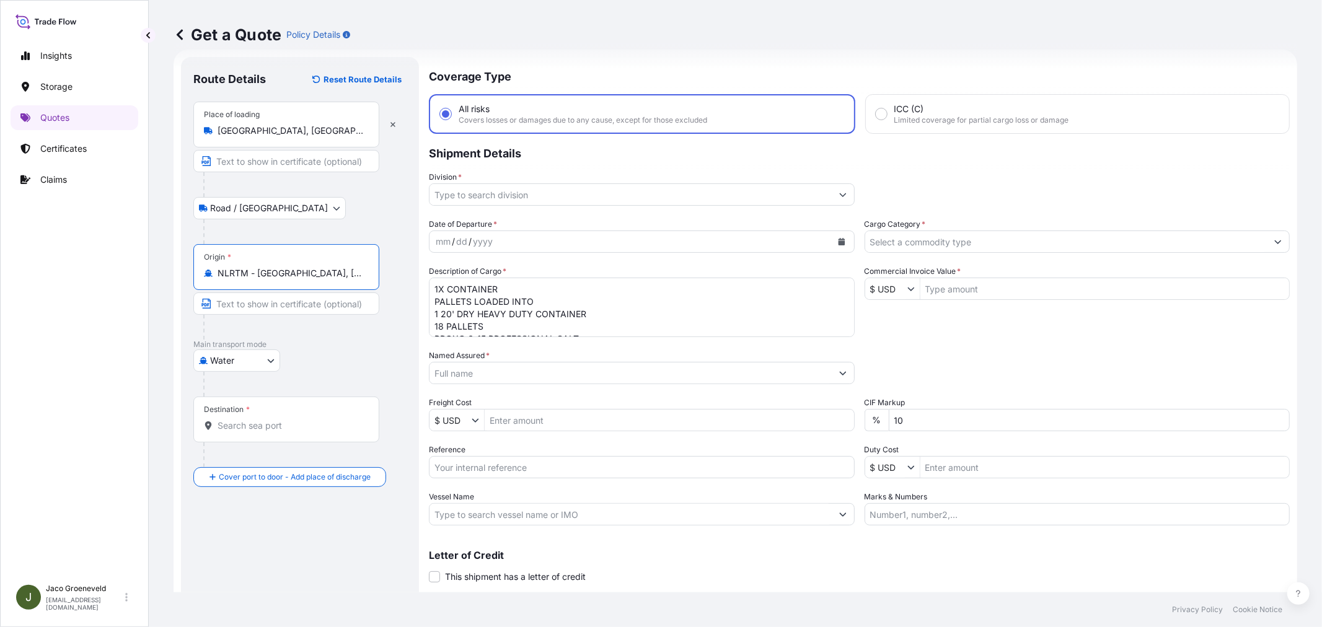
type input "NLRTM - [GEOGRAPHIC_DATA], [GEOGRAPHIC_DATA]"
click at [266, 420] on input "Destination *" at bounding box center [291, 426] width 146 height 12
type input "AUSYD - [GEOGRAPHIC_DATA], [GEOGRAPHIC_DATA]"
click at [628, 240] on div "mm / dd / yyyy" at bounding box center [630, 242] width 402 height 22
click at [838, 242] on icon "Calendar" at bounding box center [841, 241] width 7 height 7
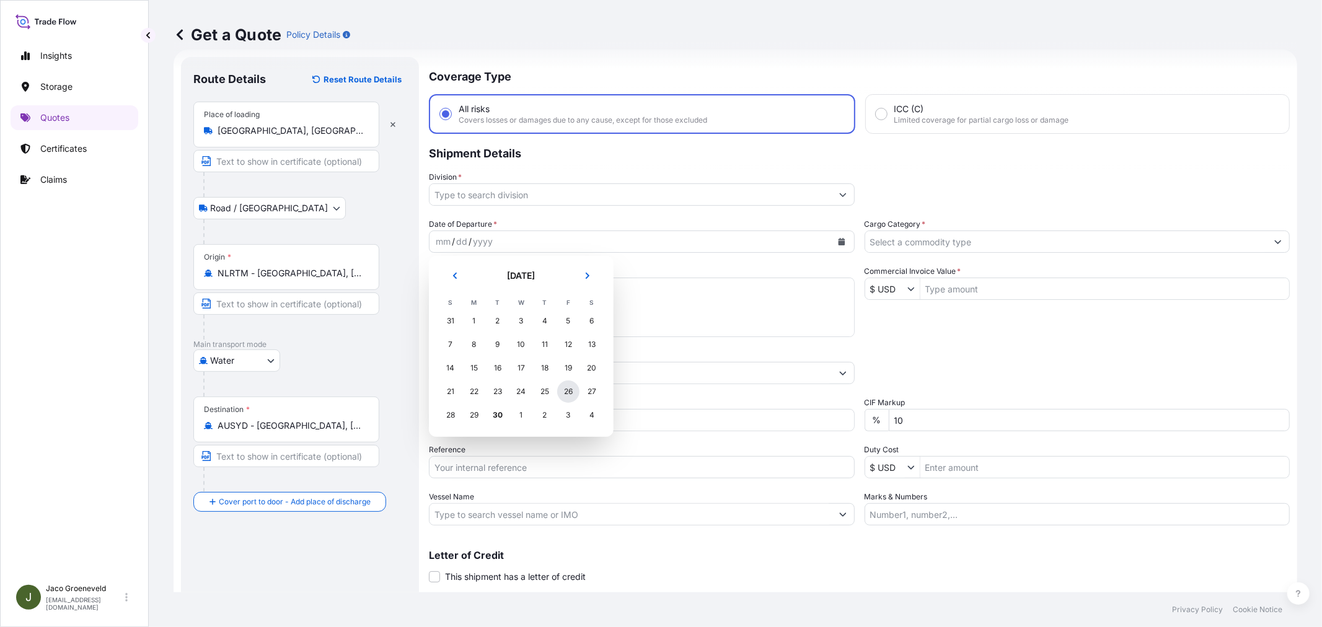
click at [574, 394] on div "26" at bounding box center [568, 391] width 22 height 22
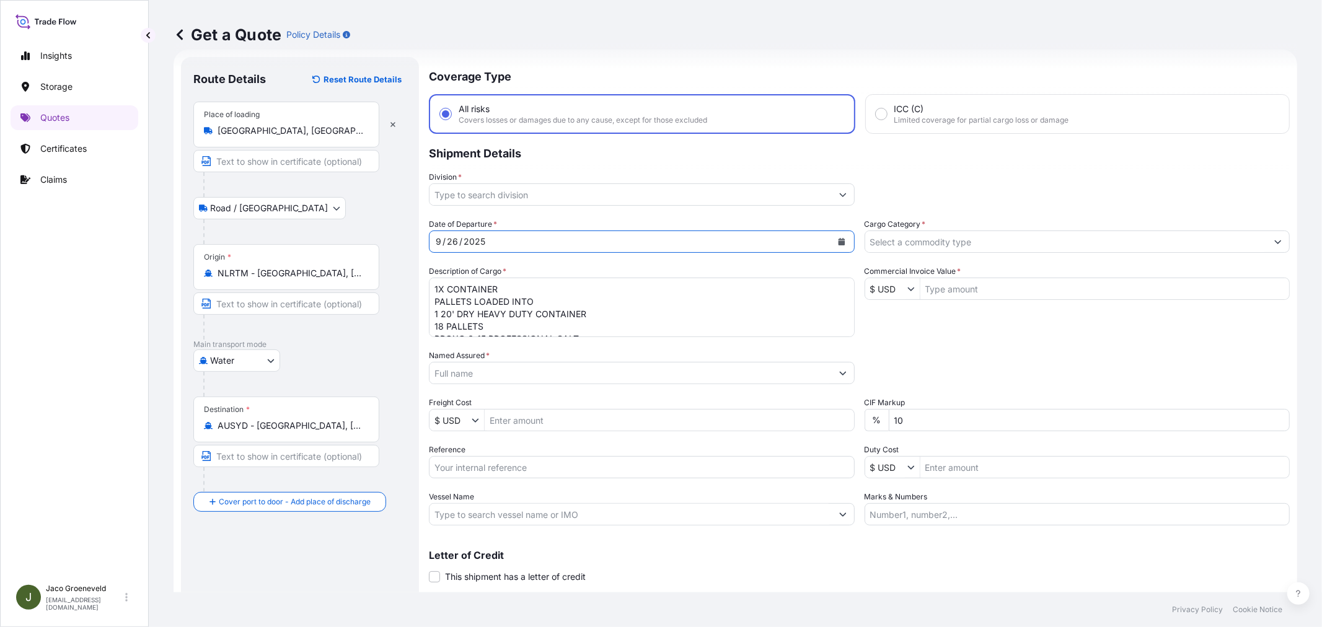
click at [512, 200] on input "Division *" at bounding box center [630, 194] width 402 height 22
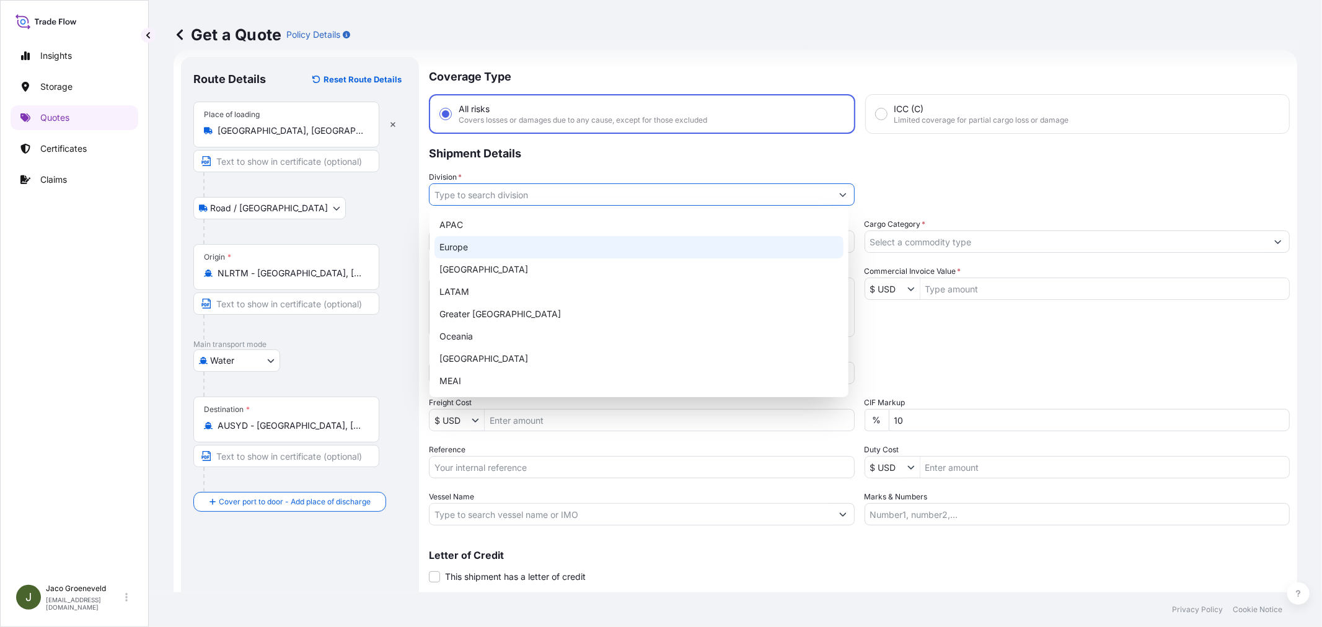
click at [484, 245] on div "Europe" at bounding box center [638, 247] width 409 height 22
type input "Europe"
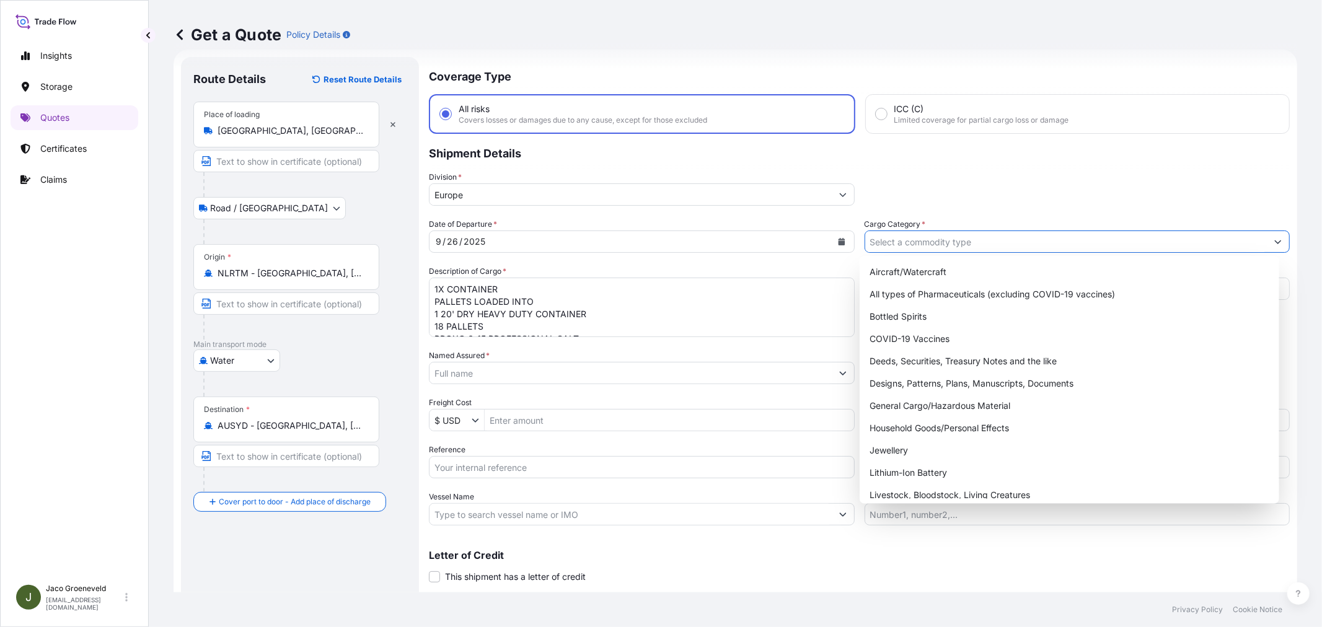
click at [947, 245] on input "Cargo Category *" at bounding box center [1066, 242] width 402 height 22
click at [918, 408] on div "General Cargo/Hazardous Material" at bounding box center [1068, 406] width 409 height 22
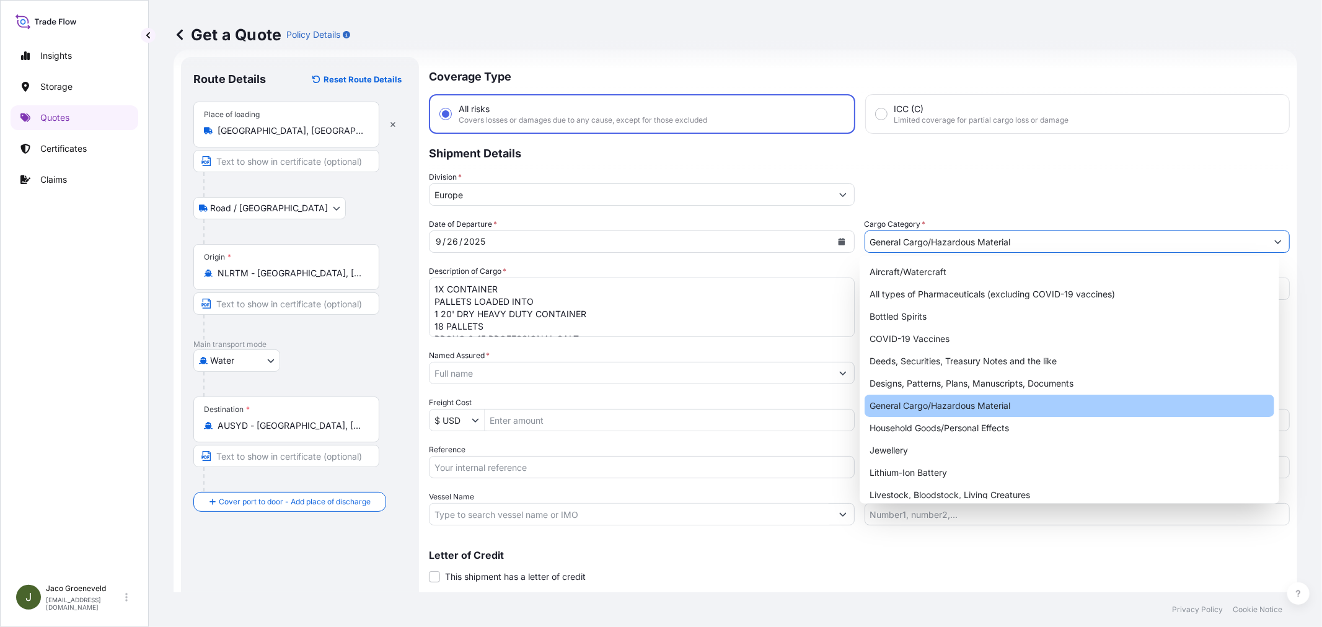
type input "General Cargo/Hazardous Material"
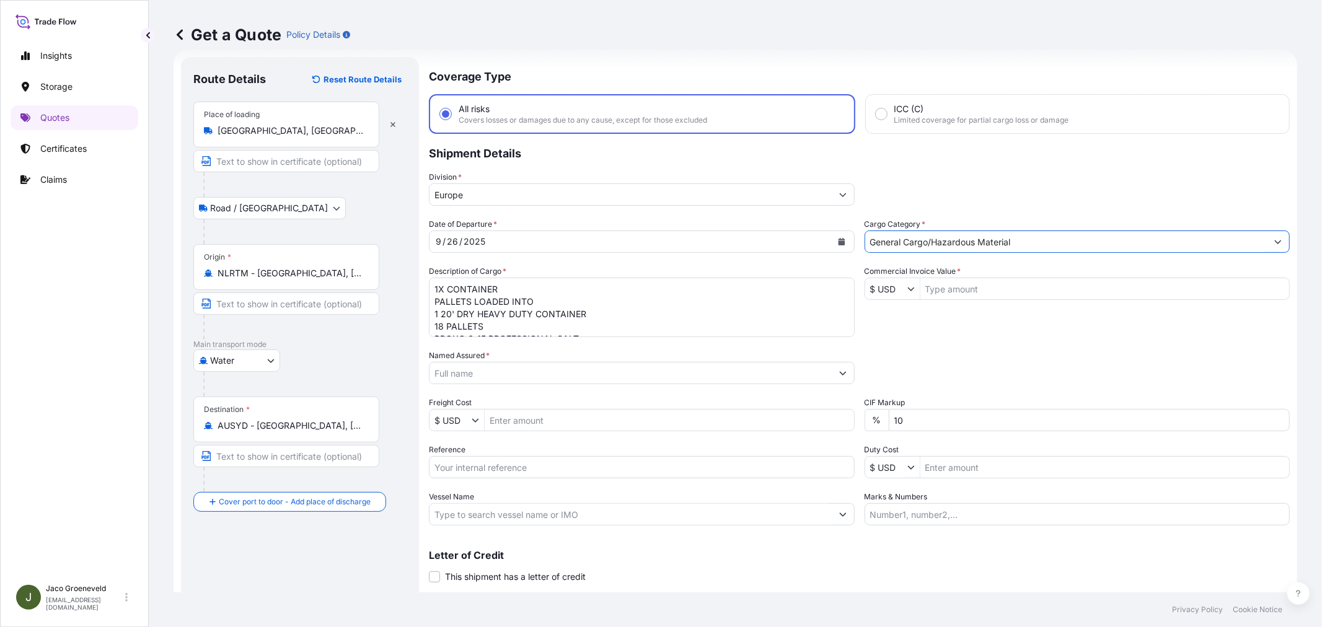
click at [970, 161] on p "Shipment Details" at bounding box center [859, 152] width 861 height 37
click at [890, 300] on div "Date of Departure * [DATE] Cargo Category * General Cargo/Hazardous Material De…" at bounding box center [859, 371] width 861 height 307
click at [889, 289] on input "$ USD" at bounding box center [886, 289] width 42 height 22
click at [897, 314] on div "€ EUR" at bounding box center [902, 316] width 81 height 22
type input "€ EUR"
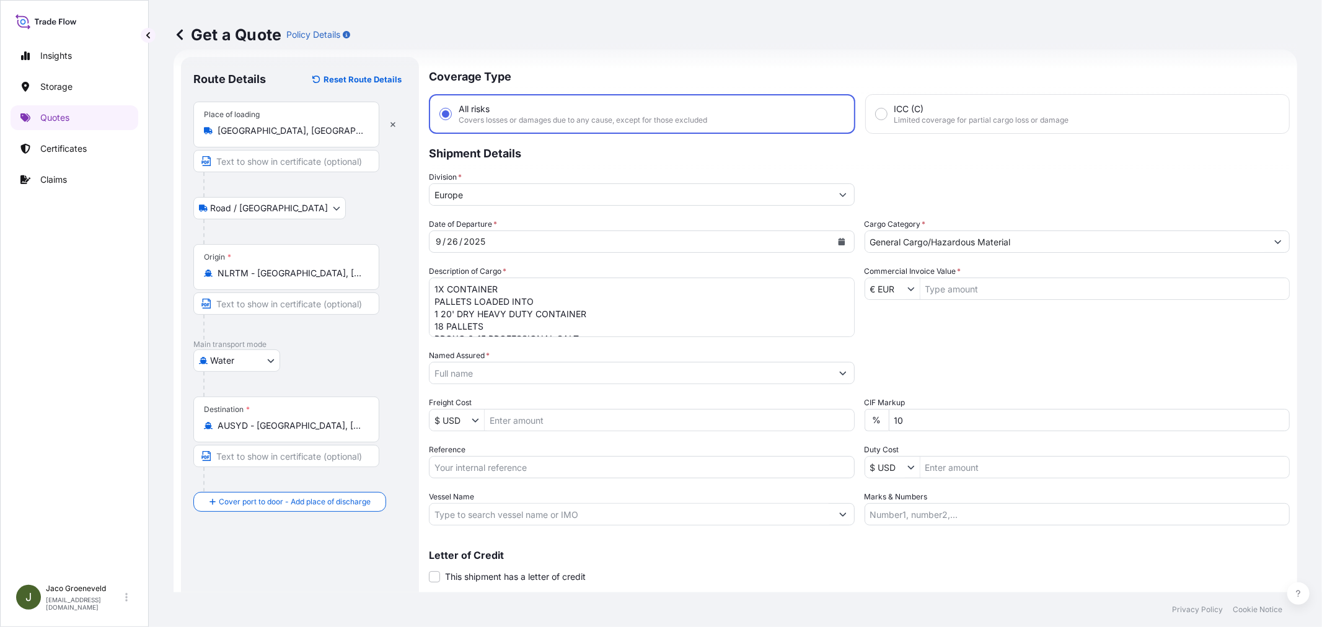
click at [938, 282] on input "Commercial Invoice Value *" at bounding box center [1104, 289] width 369 height 22
type input "7,386.75"
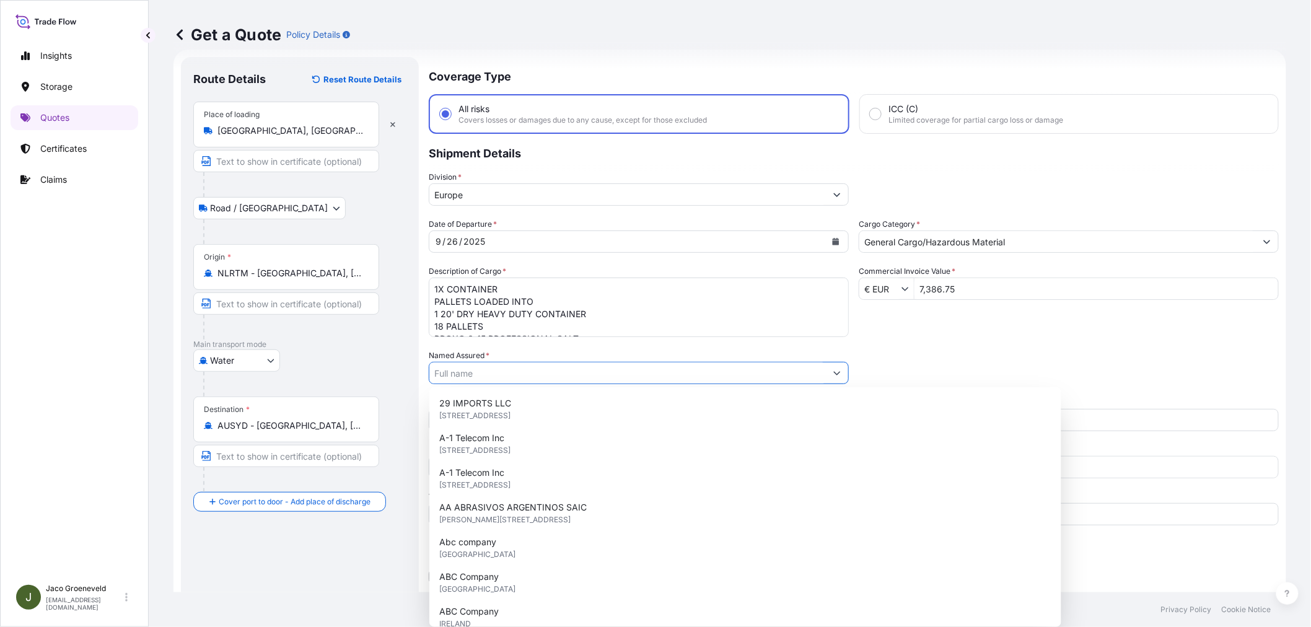
click at [926, 327] on div "Date of Departure * [DATE] Cargo Category * General Cargo/Hazardous Material De…" at bounding box center [854, 371] width 850 height 307
click at [527, 372] on input "Named Assured *" at bounding box center [627, 373] width 397 height 22
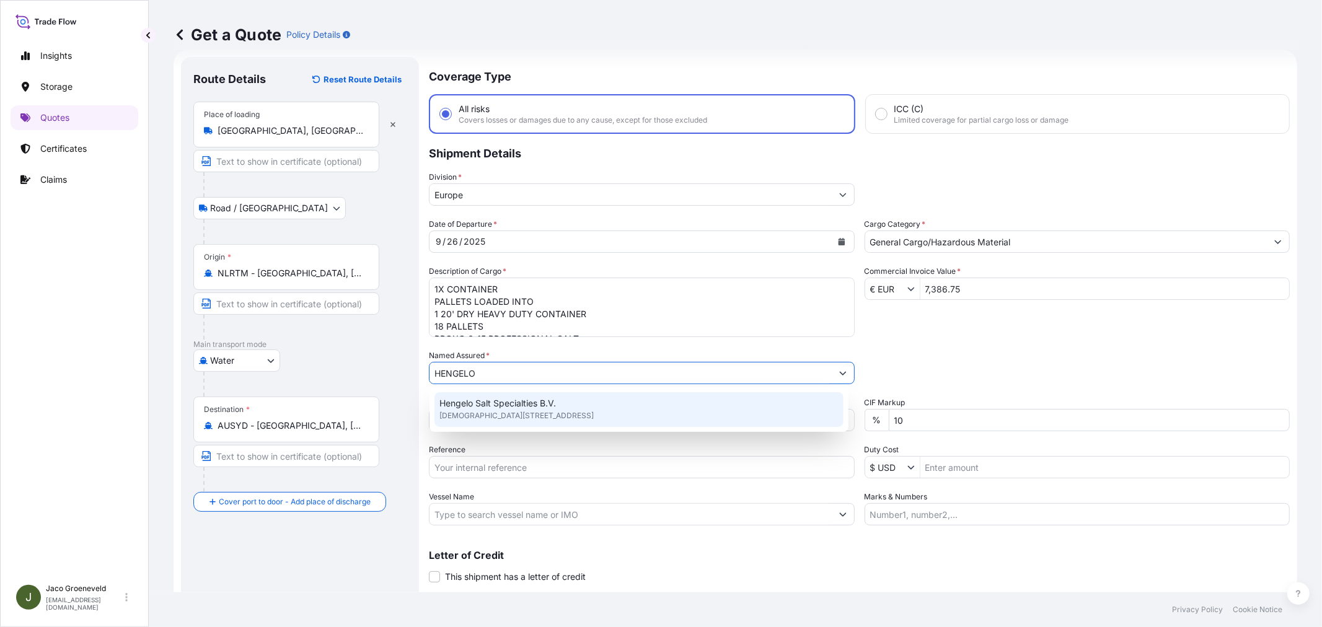
click at [494, 412] on span "[DEMOGRAPHIC_DATA][STREET_ADDRESS]" at bounding box center [516, 416] width 154 height 12
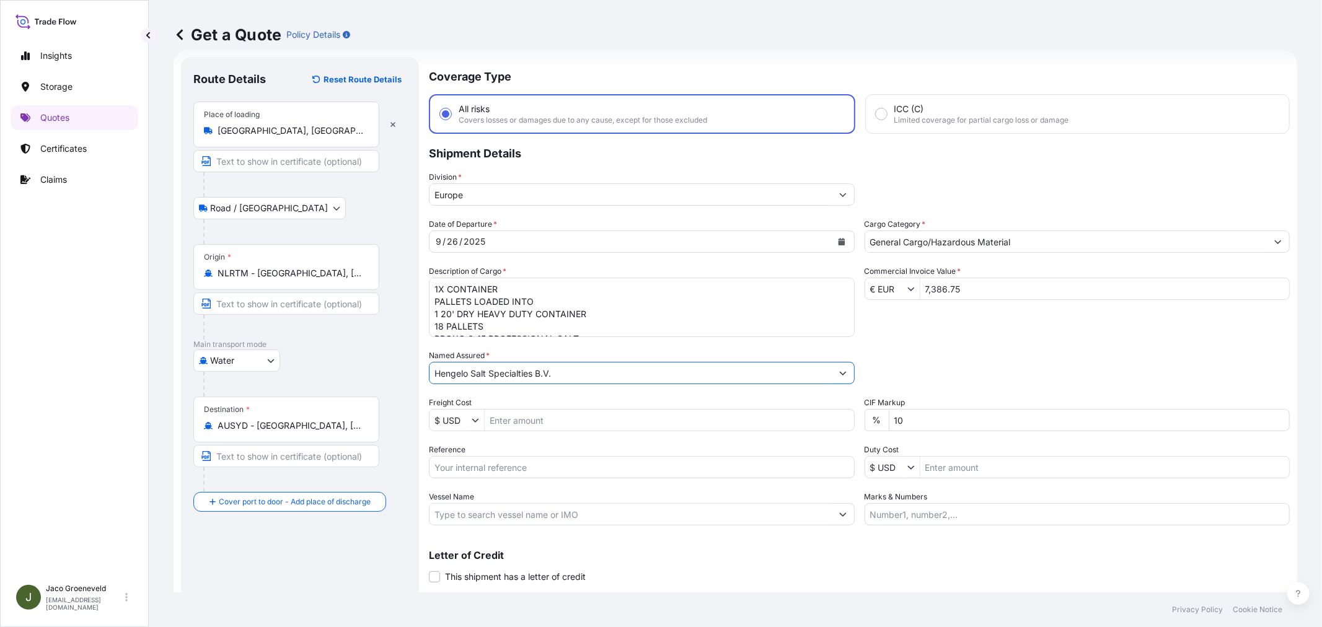
type input "Hengelo Salt Specialties B.V."
click at [494, 464] on input "Reference" at bounding box center [642, 467] width 426 height 22
type input "2607484"
click at [305, 429] on input "AUSYD - [GEOGRAPHIC_DATA], [GEOGRAPHIC_DATA]" at bounding box center [291, 426] width 146 height 12
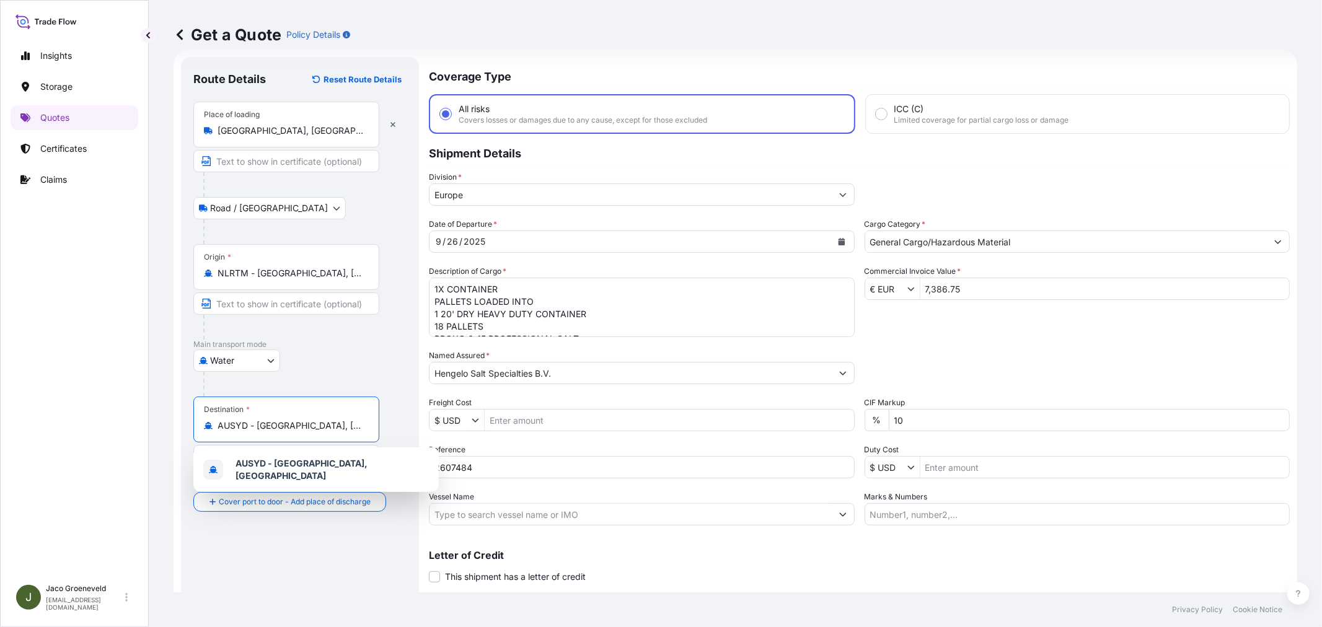
click at [305, 429] on input "AUSYD - [GEOGRAPHIC_DATA], [GEOGRAPHIC_DATA]" at bounding box center [291, 426] width 146 height 12
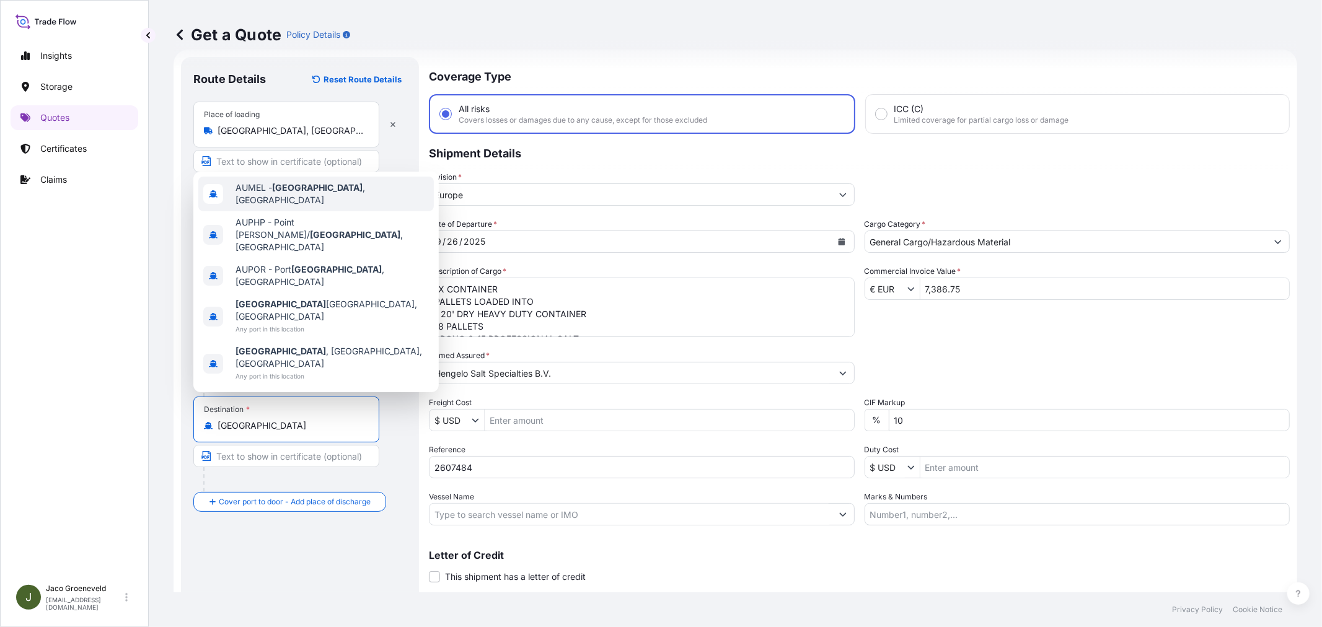
click at [317, 211] on div "AUMEL - [GEOGRAPHIC_DATA] , [GEOGRAPHIC_DATA]" at bounding box center [315, 194] width 235 height 35
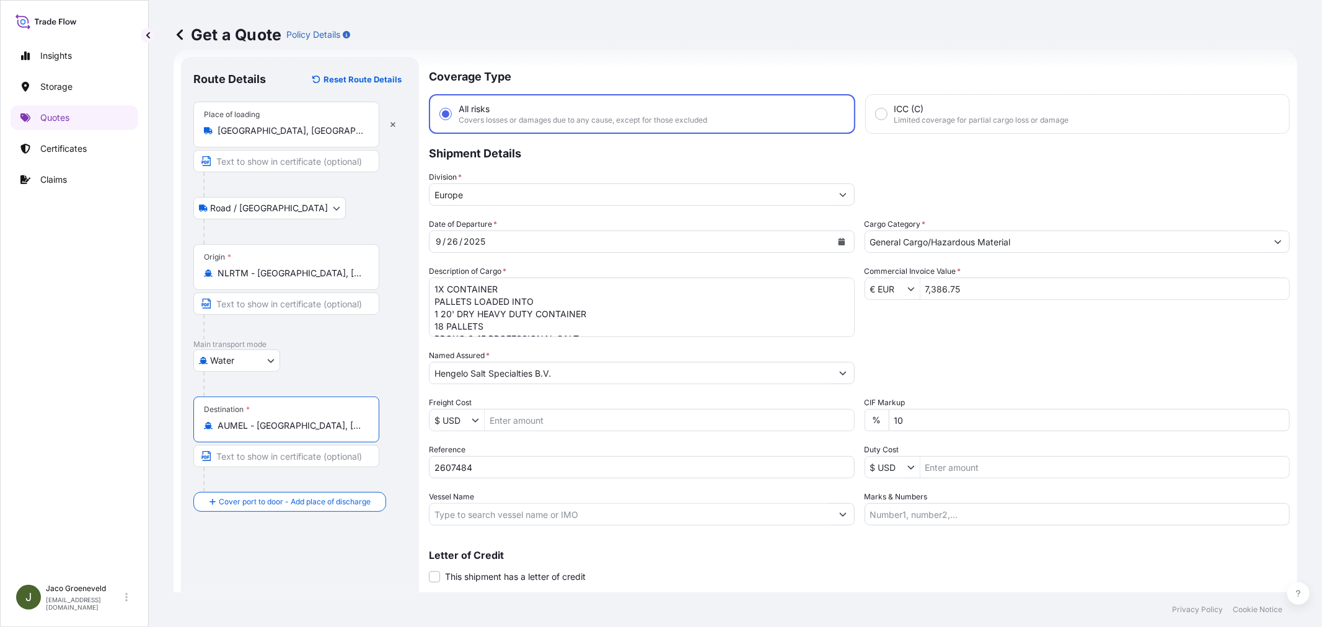
type input "AUMEL - [GEOGRAPHIC_DATA], [GEOGRAPHIC_DATA]"
click at [511, 462] on input "2607484" at bounding box center [642, 467] width 426 height 22
type input "2607484 - 1265956519"
click at [542, 521] on input "Vessel Name" at bounding box center [630, 514] width 402 height 22
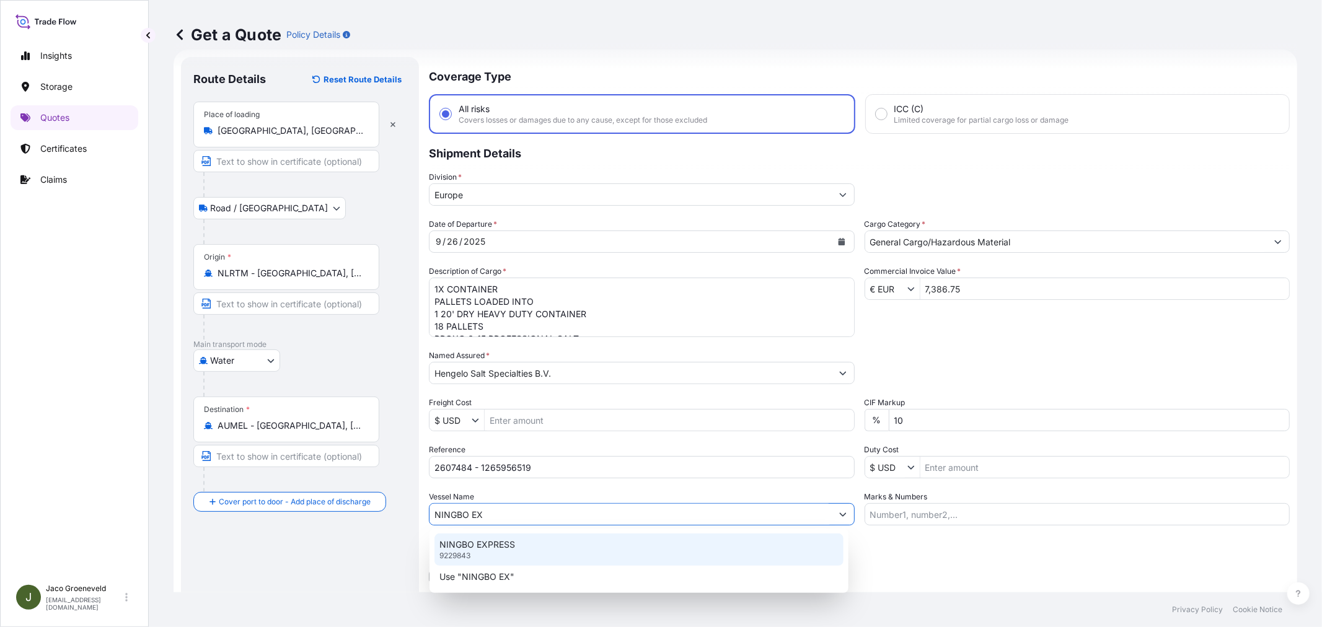
click at [521, 547] on div "NINGBO EXPRESS 9229843" at bounding box center [638, 550] width 409 height 32
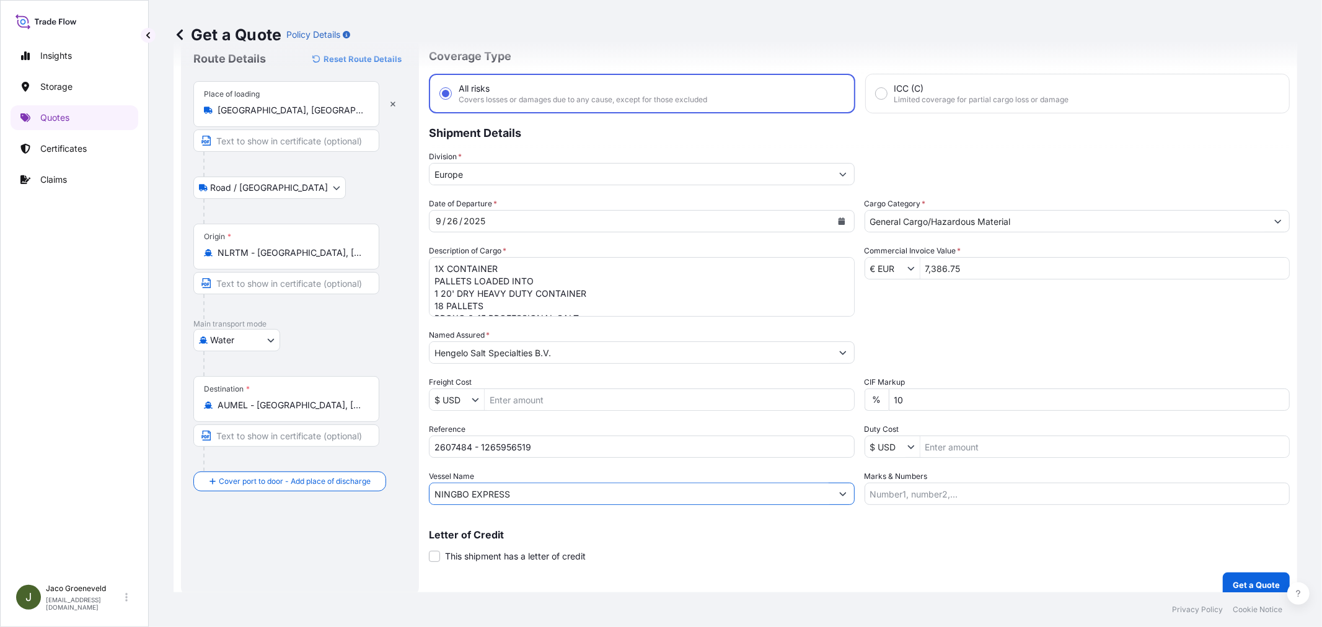
scroll to position [51, 0]
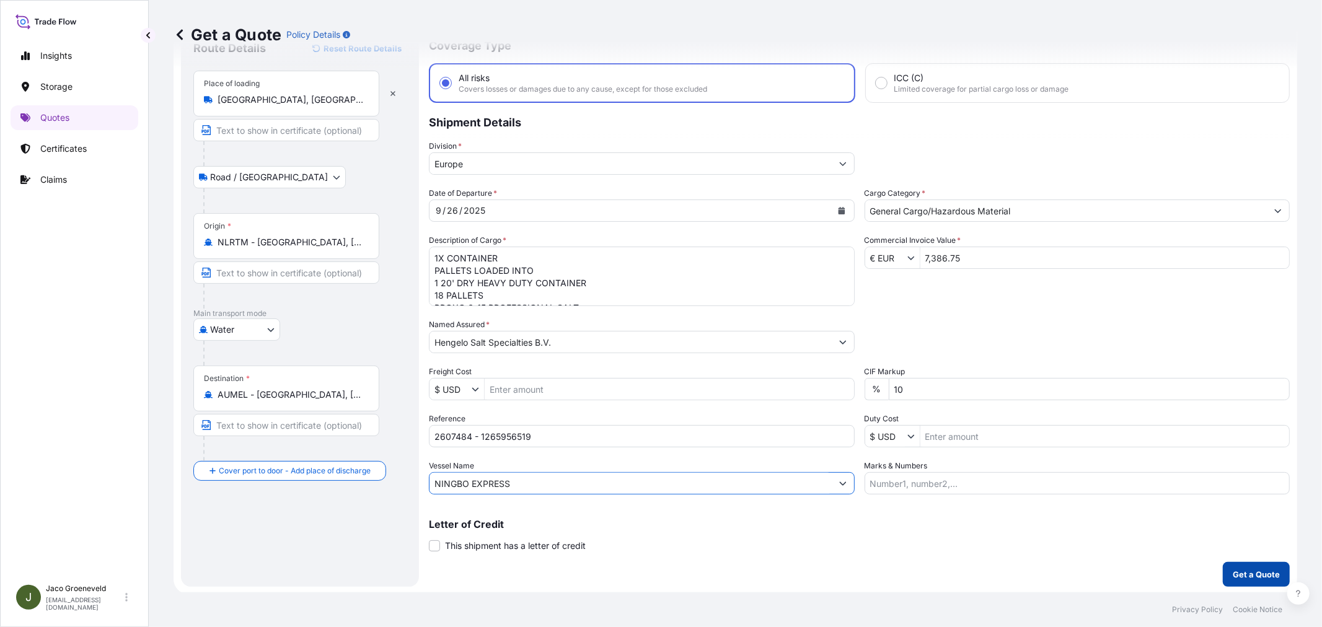
type input "NINGBO EXPRESS"
click at [1189, 564] on p "Get a Quote" at bounding box center [1256, 574] width 47 height 12
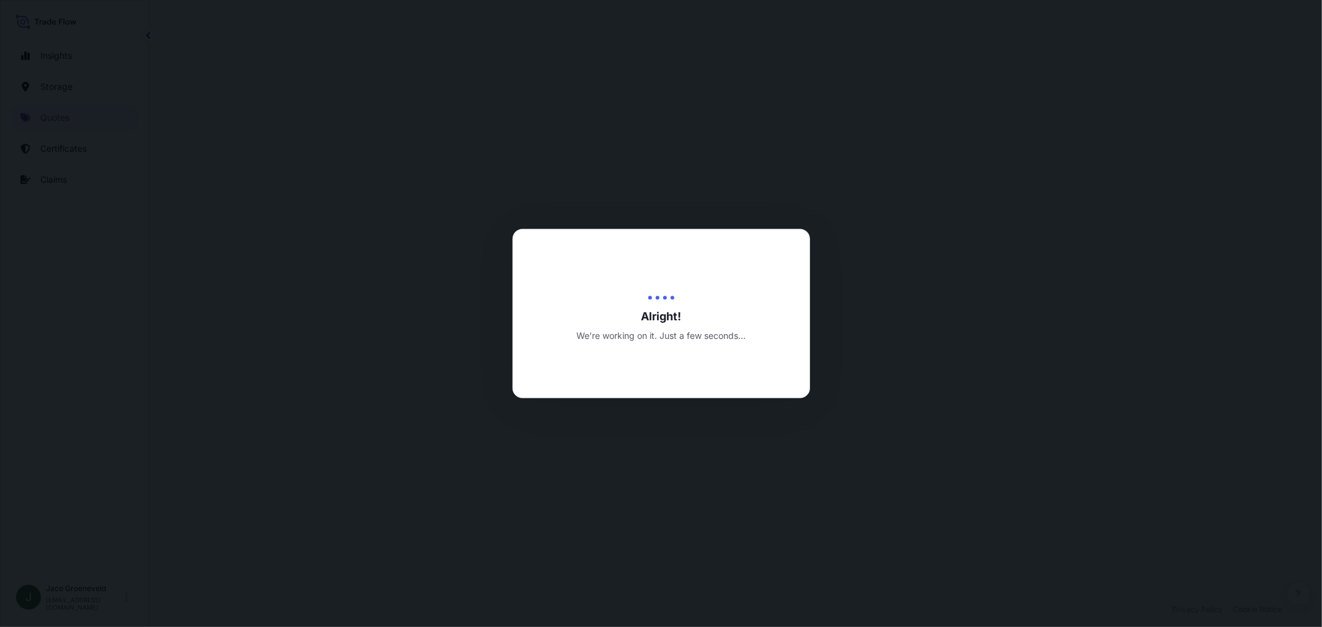
select select "Road / [GEOGRAPHIC_DATA]"
select select "Water"
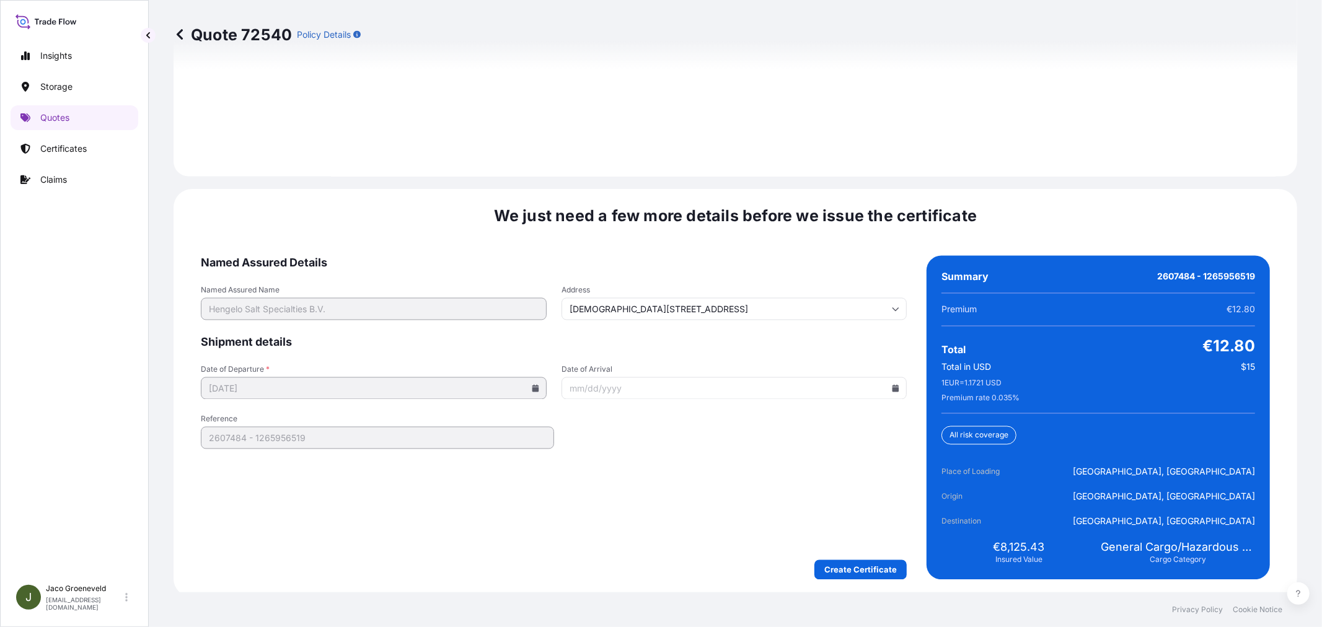
scroll to position [1821, 0]
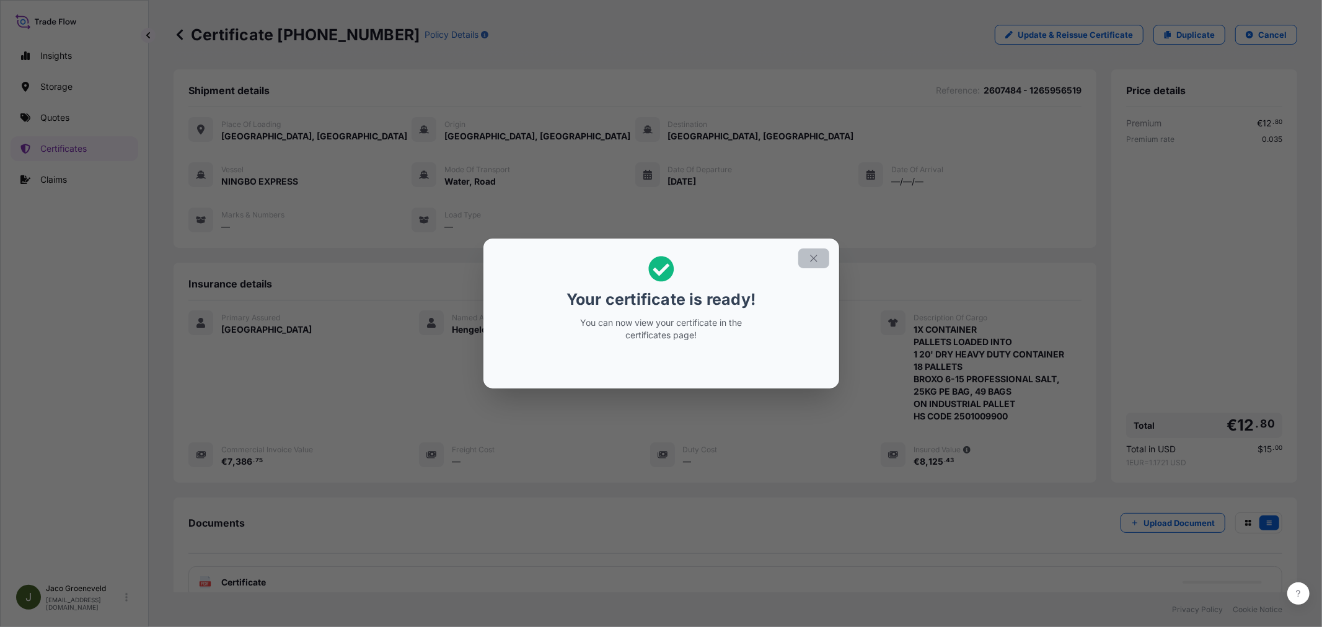
click at [807, 256] on button "button" at bounding box center [813, 258] width 31 height 20
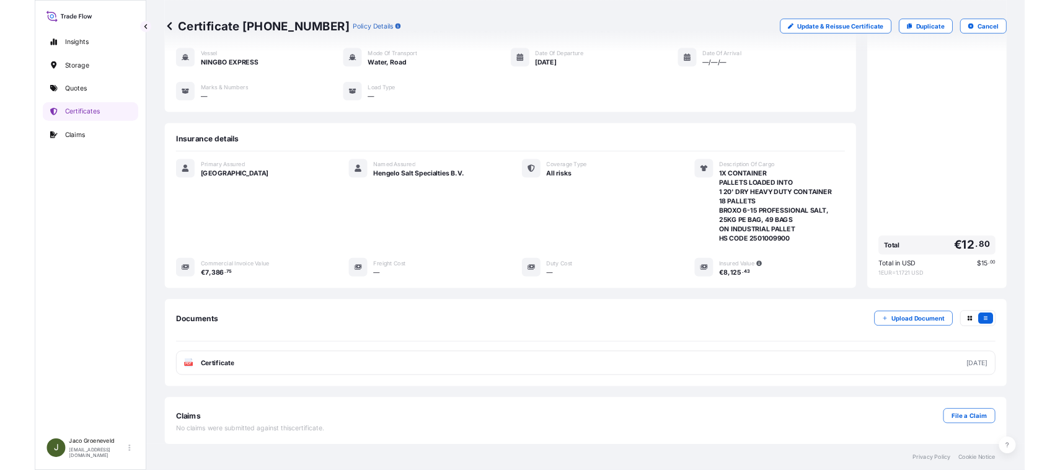
scroll to position [100, 0]
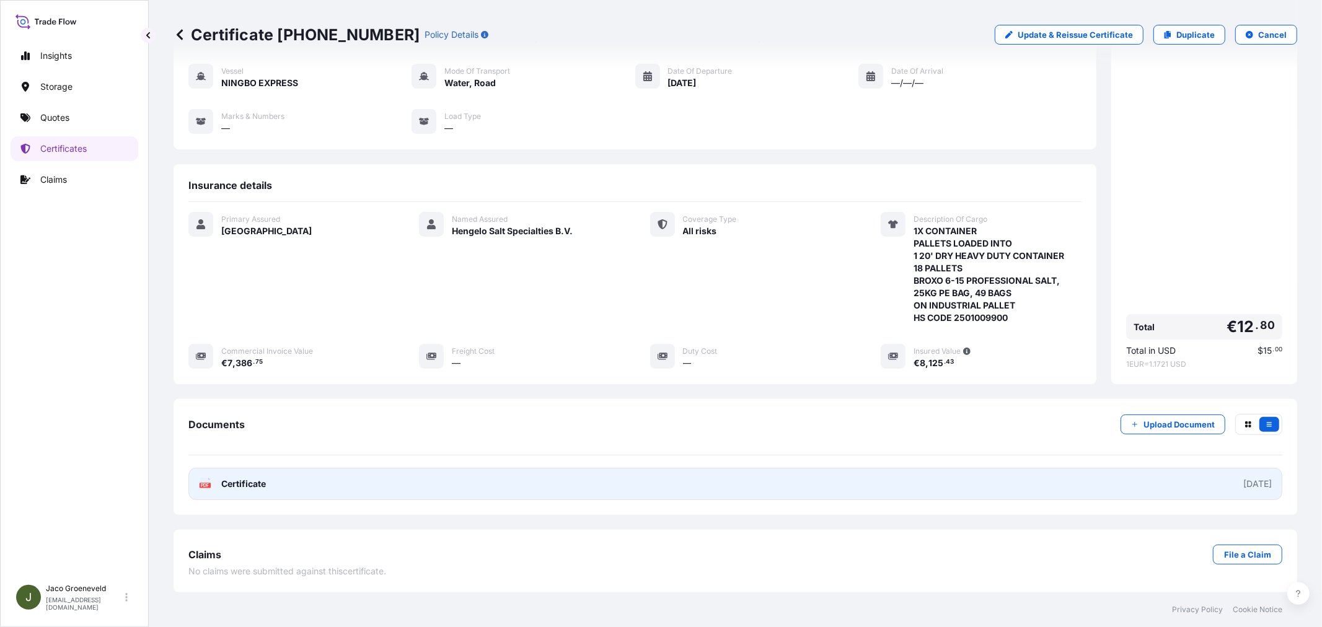
click at [311, 488] on link "PDF Certificate [DATE]" at bounding box center [735, 484] width 1094 height 32
